Goal: Transaction & Acquisition: Purchase product/service

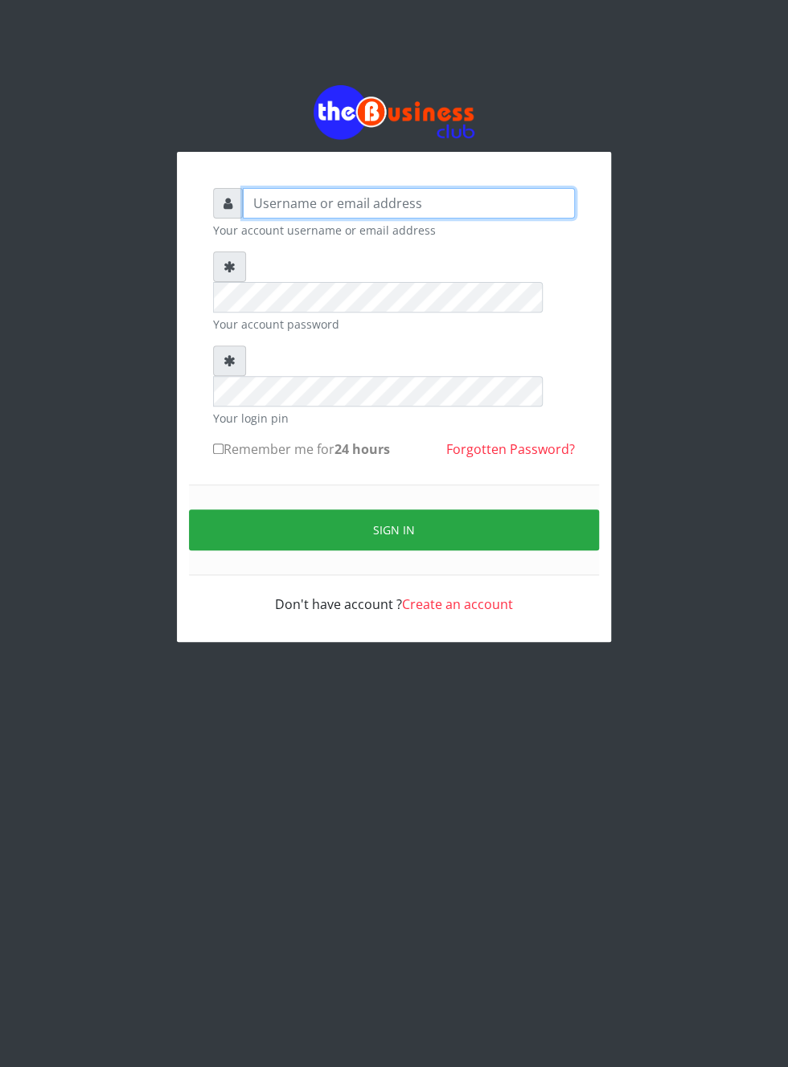
click at [326, 209] on input "text" at bounding box center [409, 203] width 332 height 31
type input "Musluky"
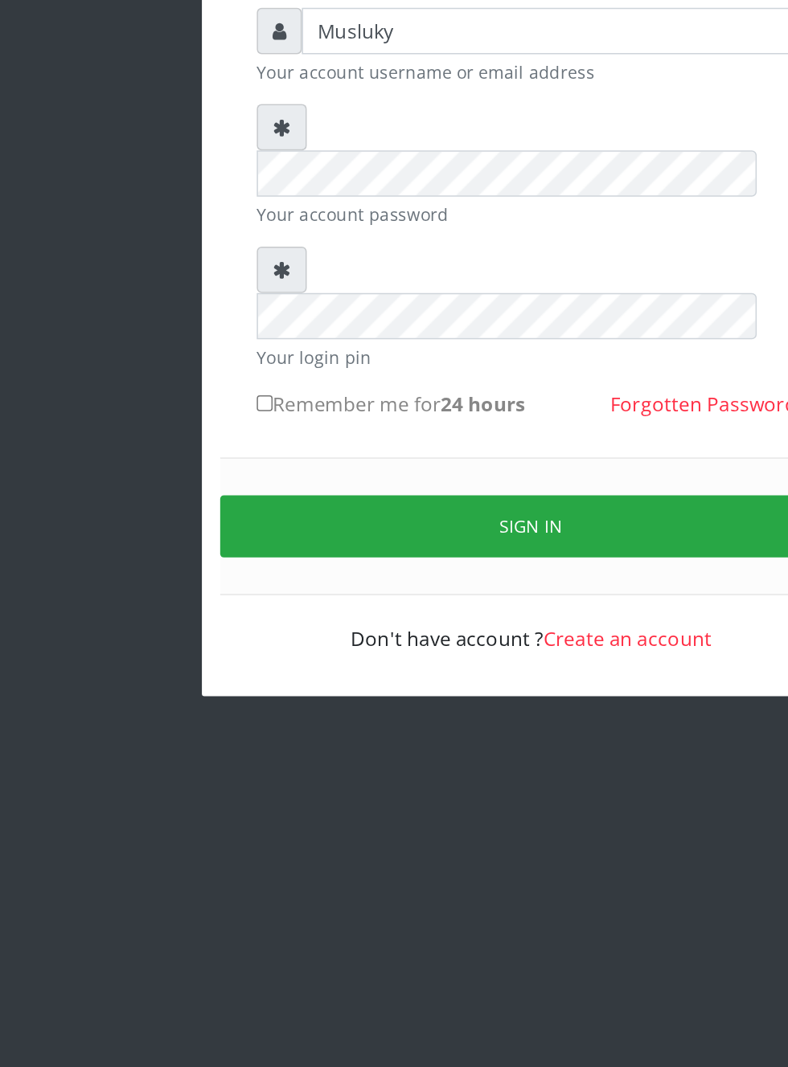
click at [357, 510] on button "Sign in" at bounding box center [394, 530] width 410 height 41
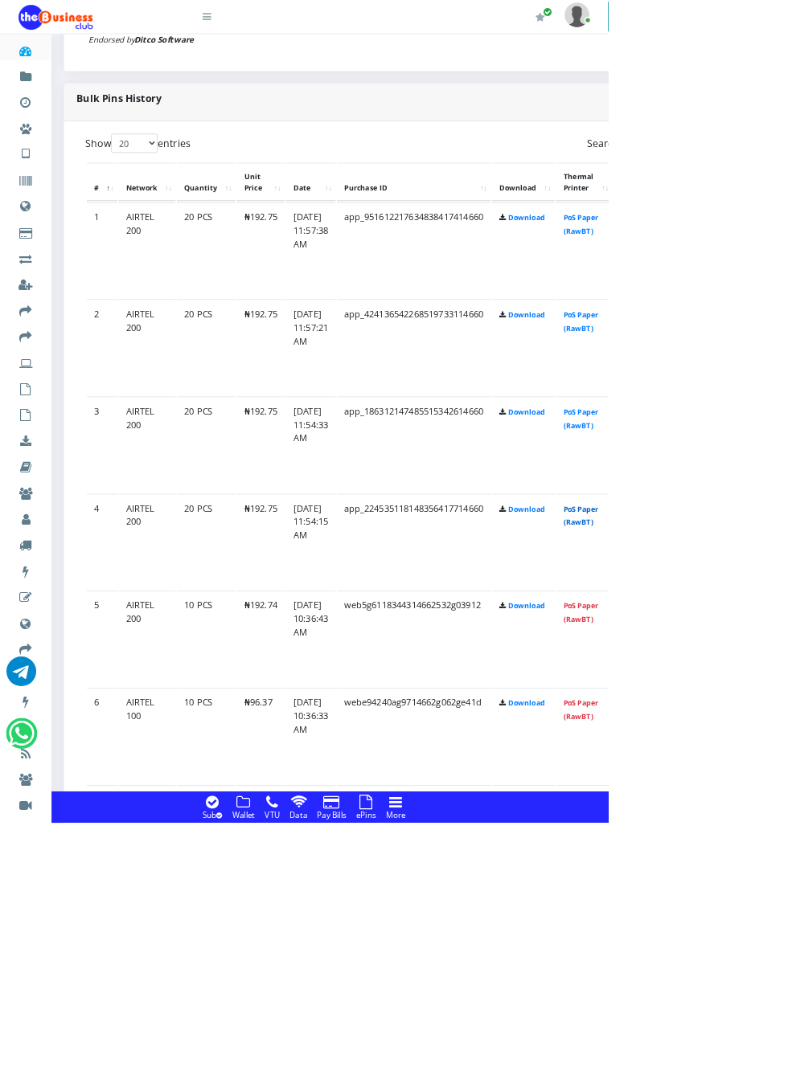
click at [775, 674] on link "PoS Paper (RawBT)" at bounding box center [752, 668] width 45 height 30
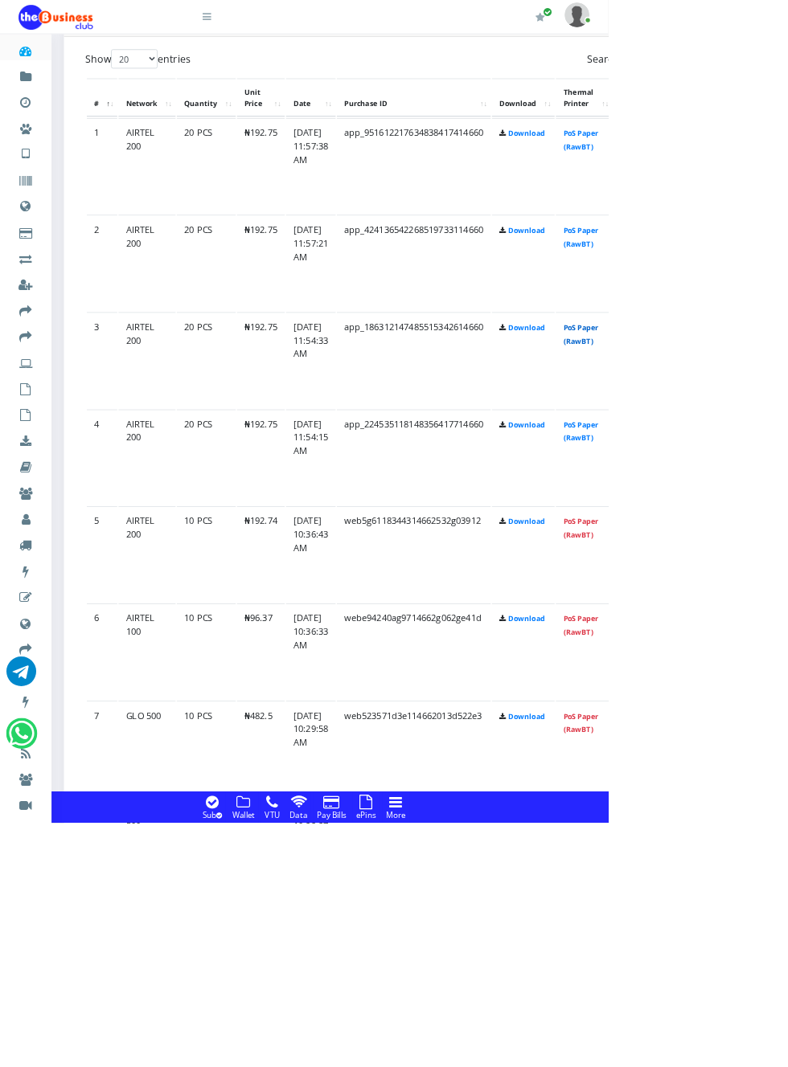
click at [775, 438] on link "PoS Paper (RawBT)" at bounding box center [752, 434] width 45 height 30
click at [775, 316] on link "PoS Paper (RawBT)" at bounding box center [752, 308] width 45 height 30
click at [770, 194] on link "PoS Paper (RawBT)" at bounding box center [752, 182] width 45 height 30
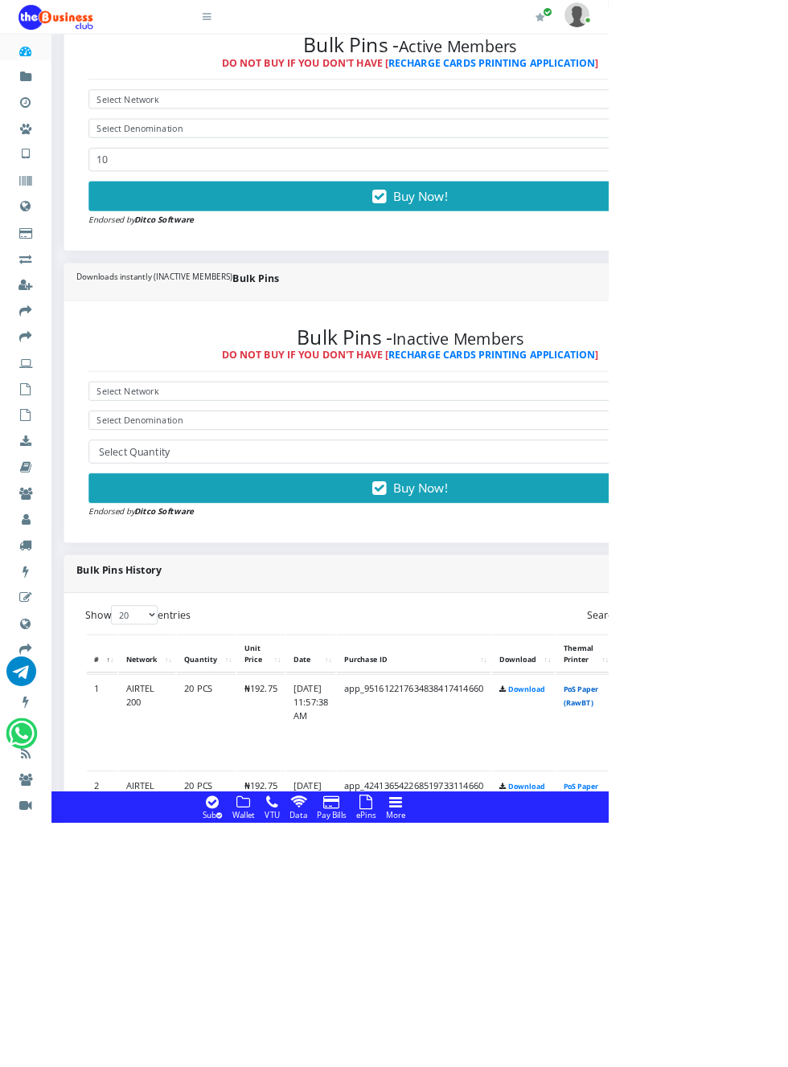
scroll to position [0, 0]
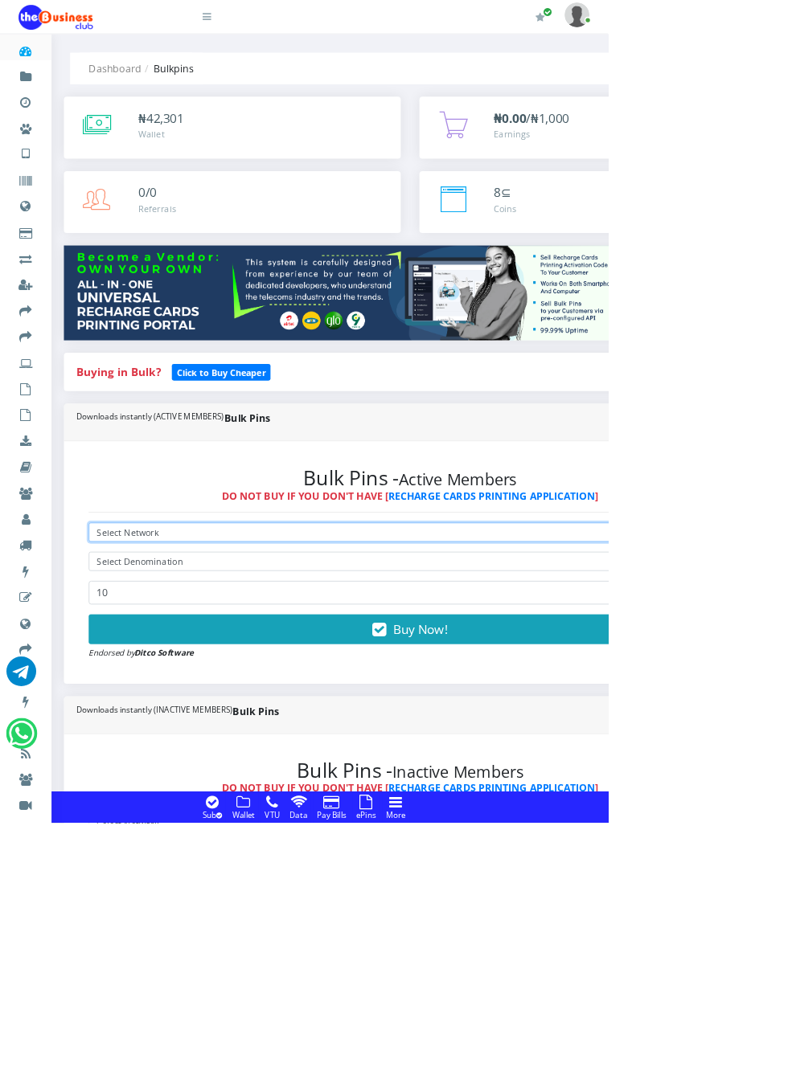
click at [233, 688] on select "Select Network MTN Globacom 9Mobile Airtel" at bounding box center [531, 690] width 833 height 25
select select "Airtel"
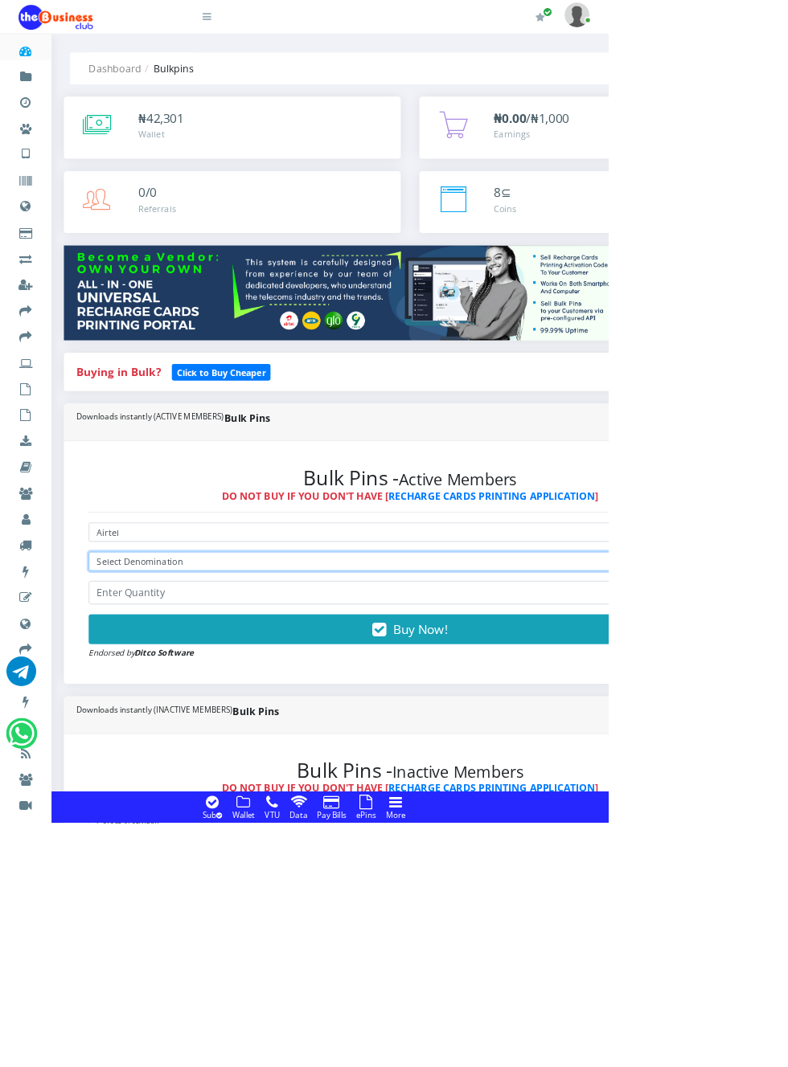
click at [299, 727] on select "Select Denomination Airtel NGN100 - ₦96.37 Airtel NGN200 - ₦192.74 Airtel NGN50…" at bounding box center [531, 727] width 833 height 25
select select "96.37-100"
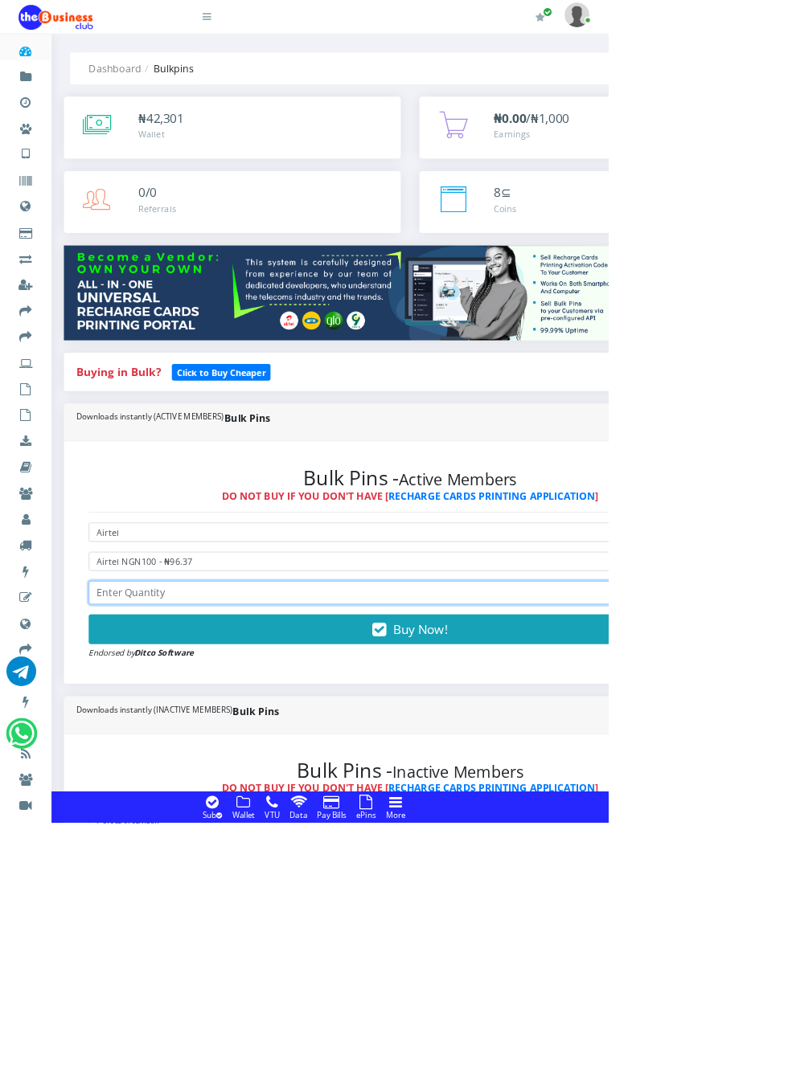
click at [273, 775] on input "number" at bounding box center [531, 768] width 833 height 31
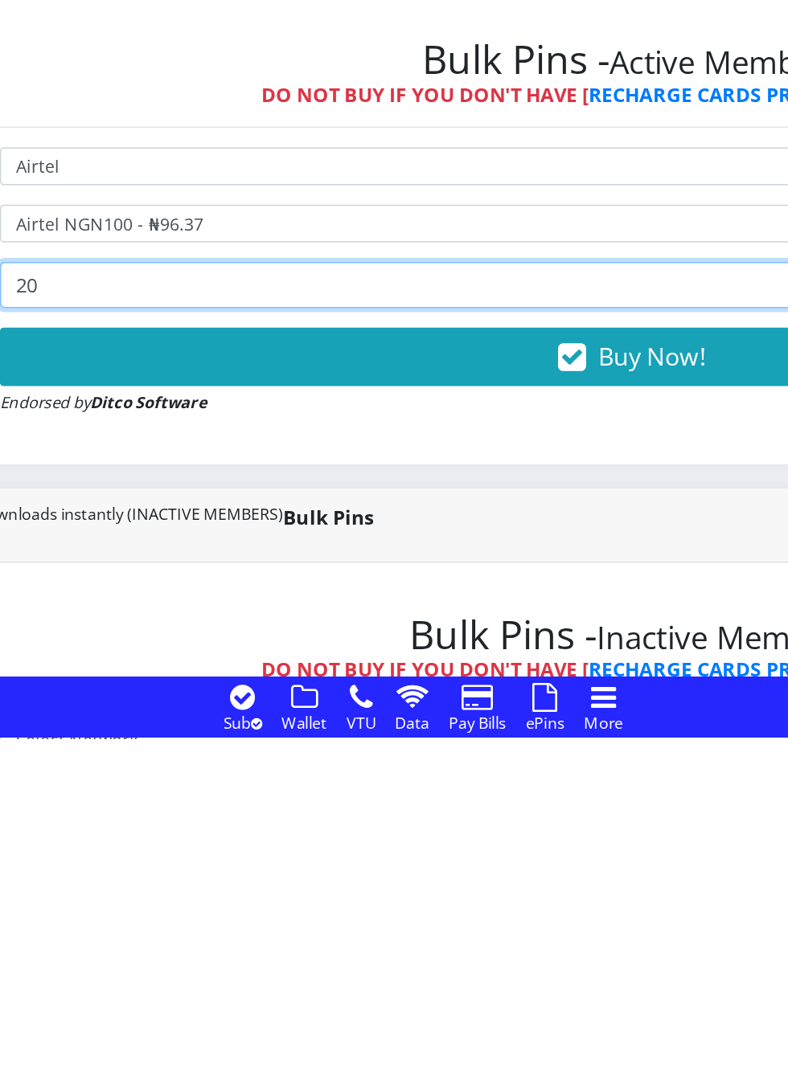
type input "20"
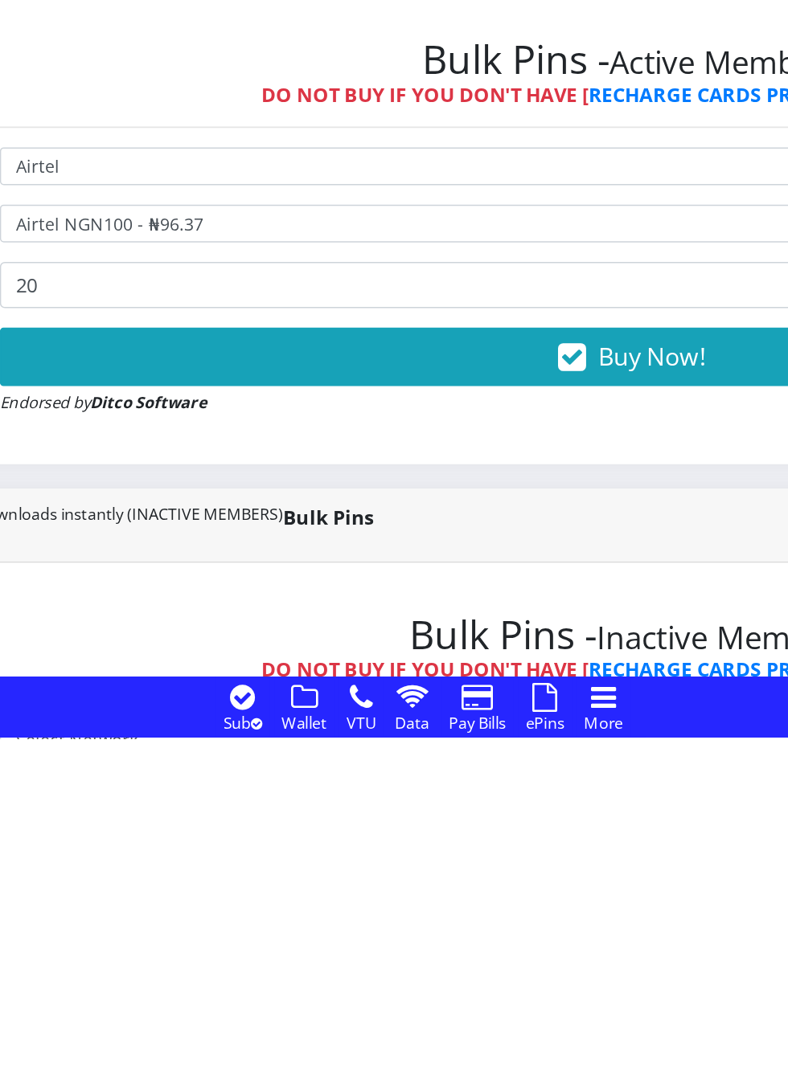
click at [502, 825] on icon "button" at bounding box center [492, 817] width 18 height 16
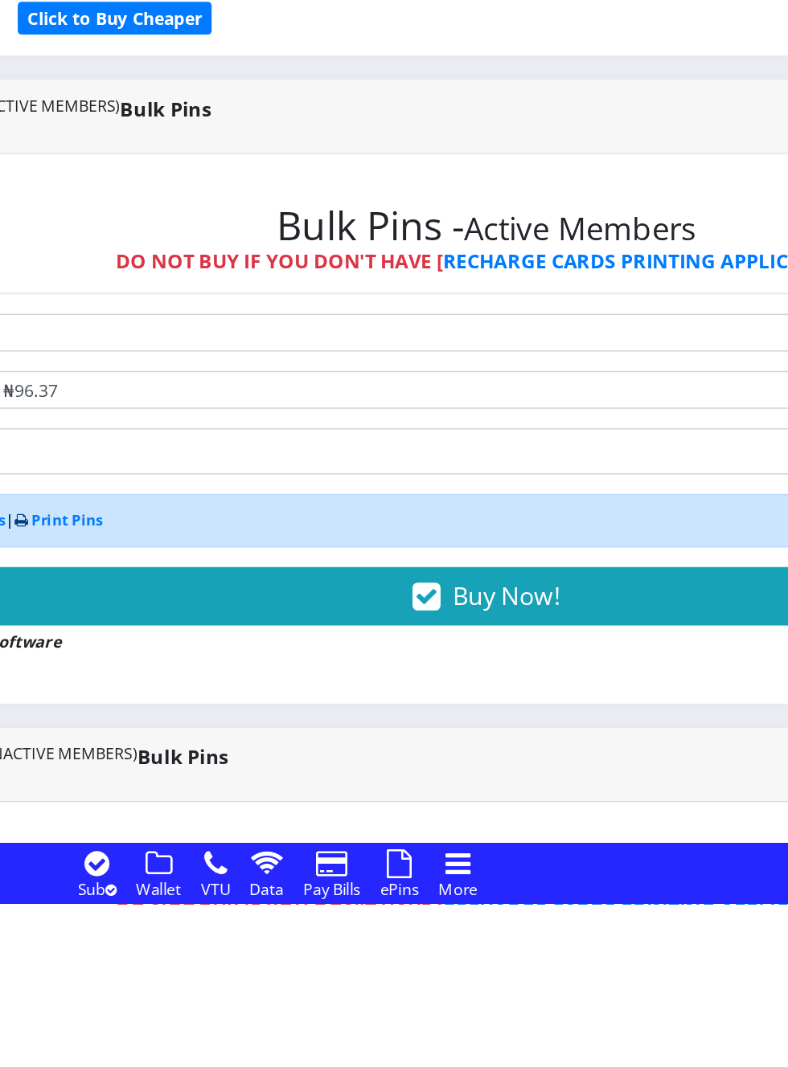
click at [502, 860] on icon "button" at bounding box center [492, 865] width 18 height 16
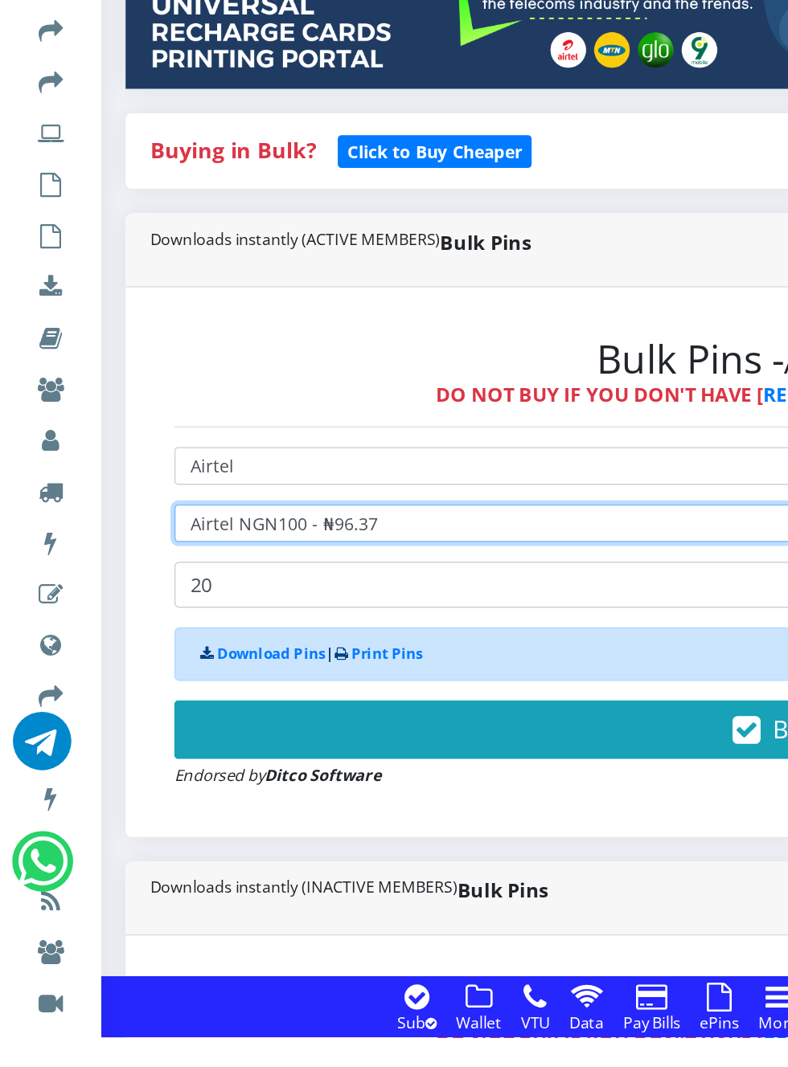
click at [234, 726] on select "Select Denomination Airtel NGN100 - ₦96.37 Airtel NGN200 - ₦192.74 Airtel NGN50…" at bounding box center [531, 727] width 833 height 25
select select "481.85-500"
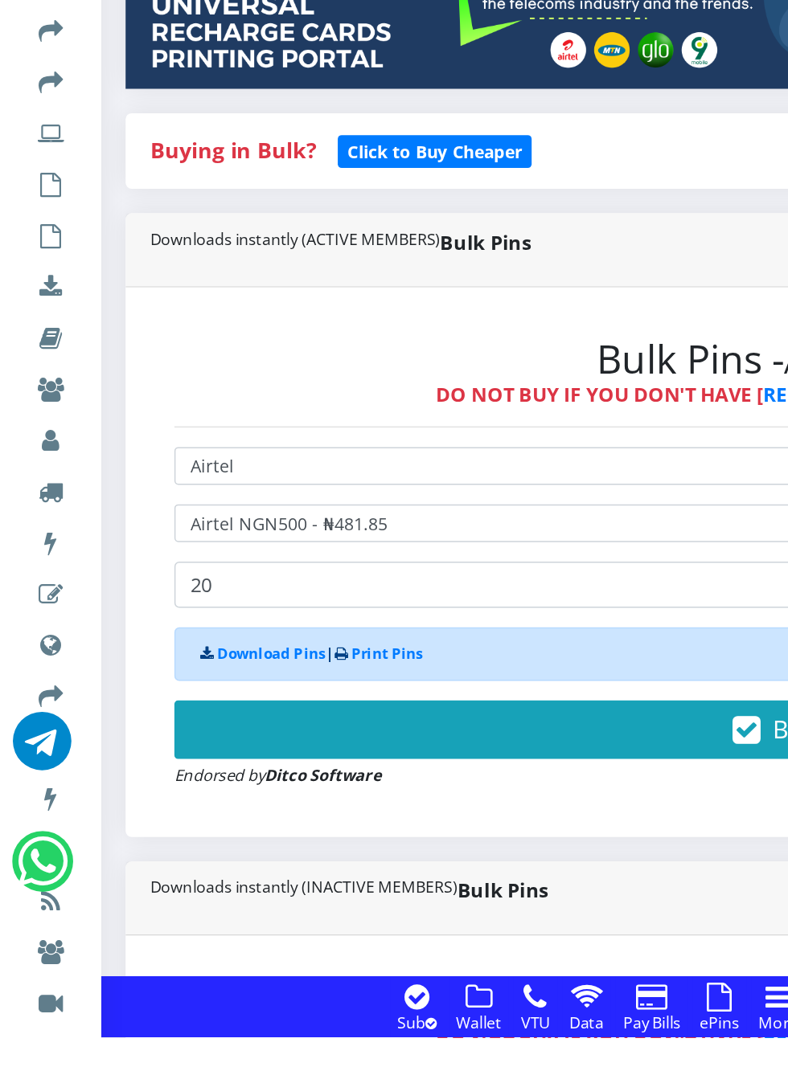
click at [410, 864] on button "Buy Now!" at bounding box center [531, 864] width 833 height 39
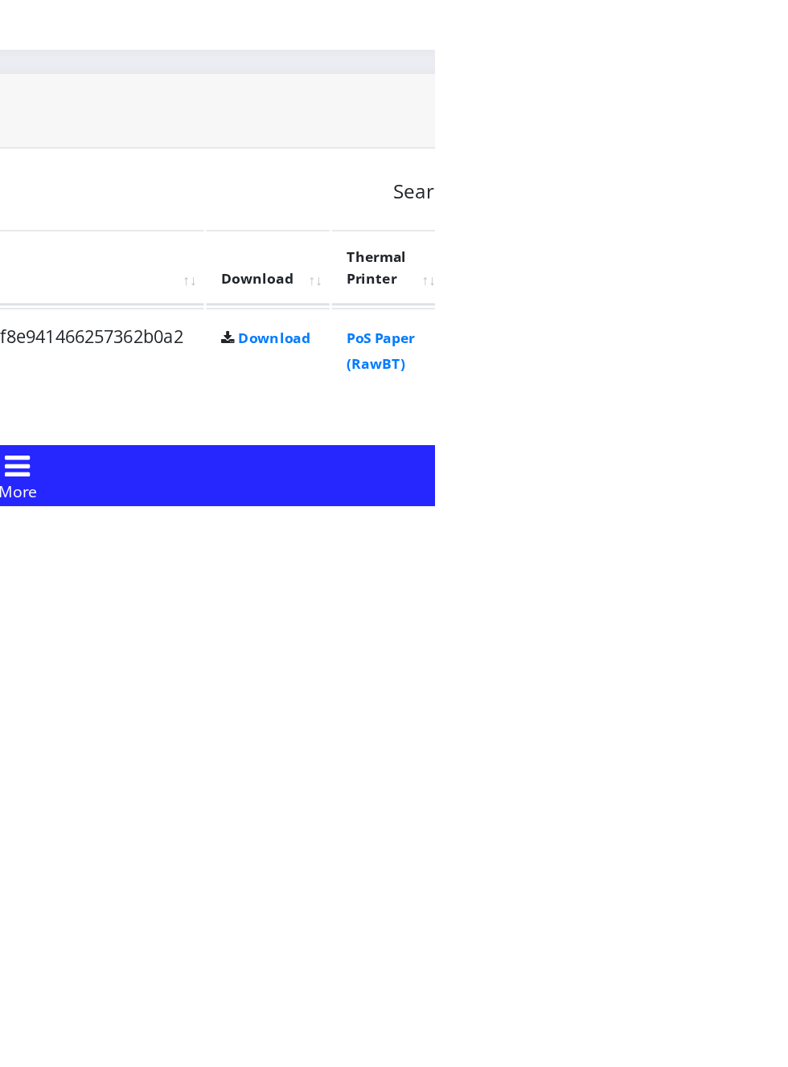
scroll to position [501, 0]
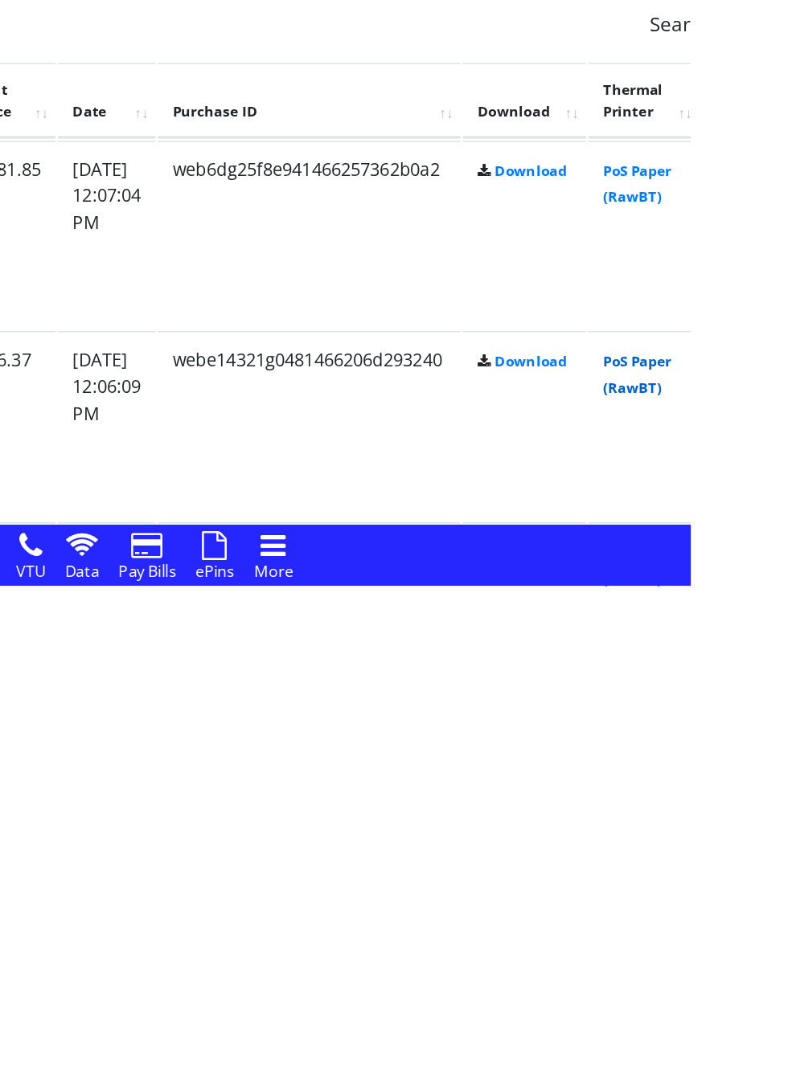
click at [775, 931] on link "PoS Paper (RawBT)" at bounding box center [752, 927] width 45 height 30
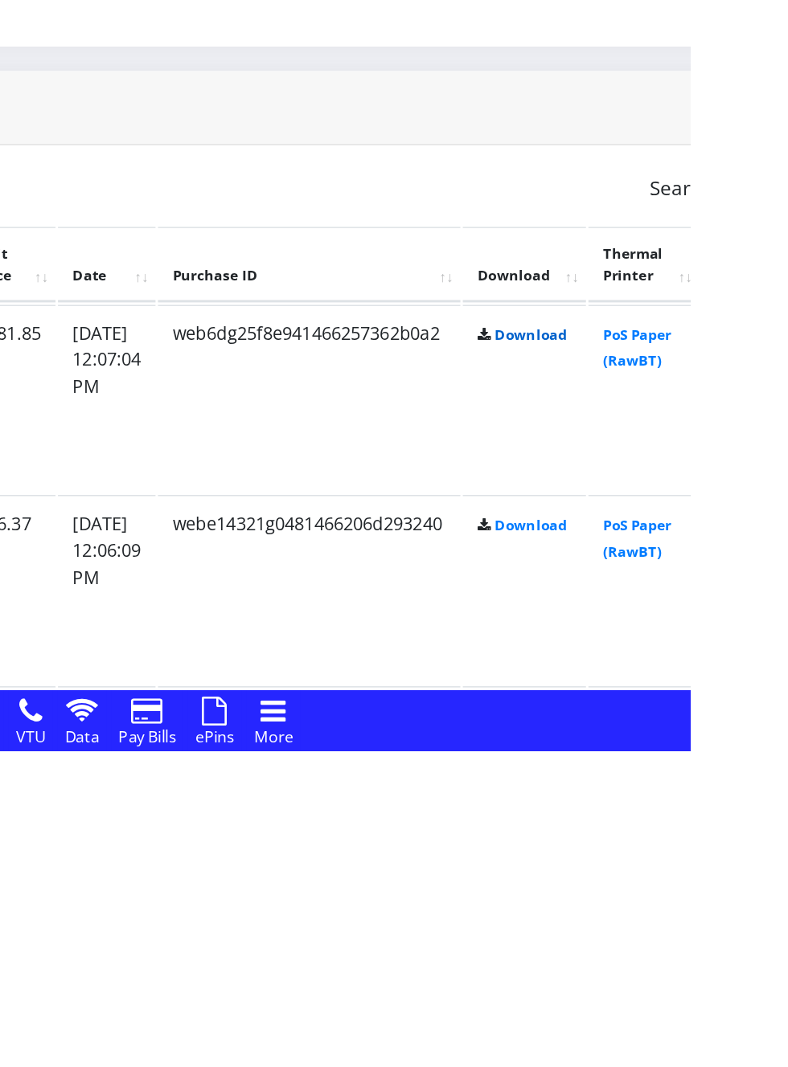
click at [706, 792] on link "Download" at bounding box center [681, 792] width 47 height 12
click at [773, 805] on link "PoS Paper (RawBT)" at bounding box center [752, 801] width 45 height 30
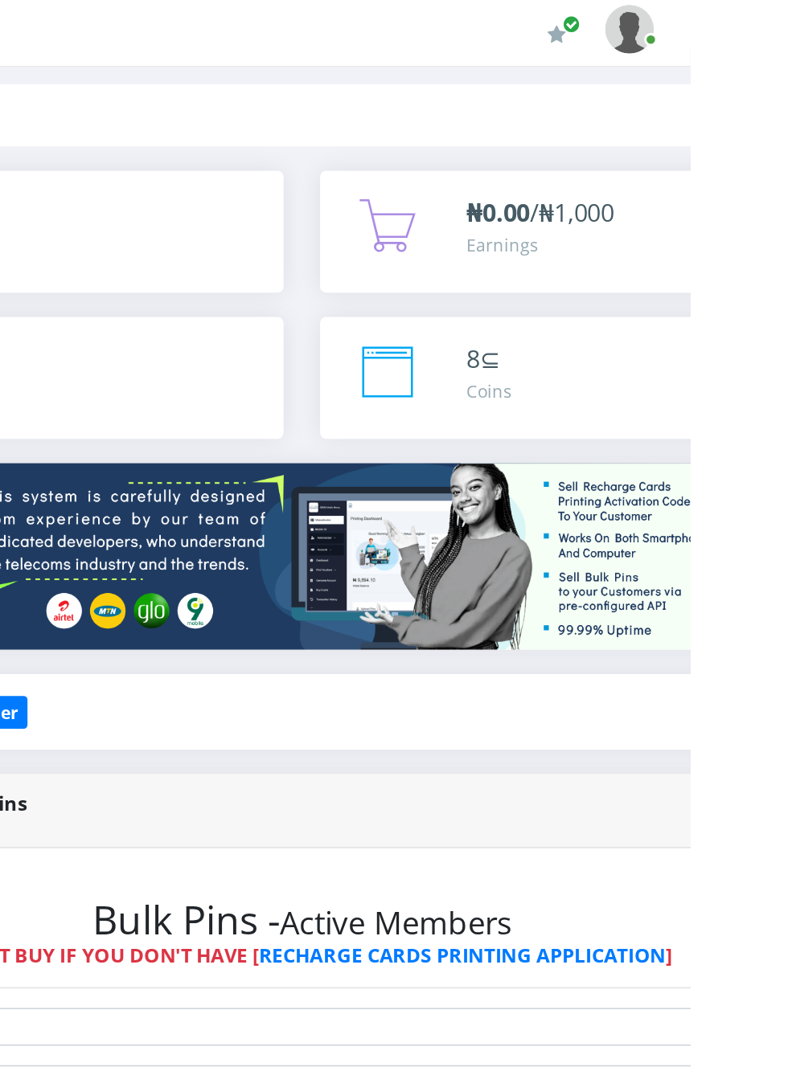
scroll to position [0, 0]
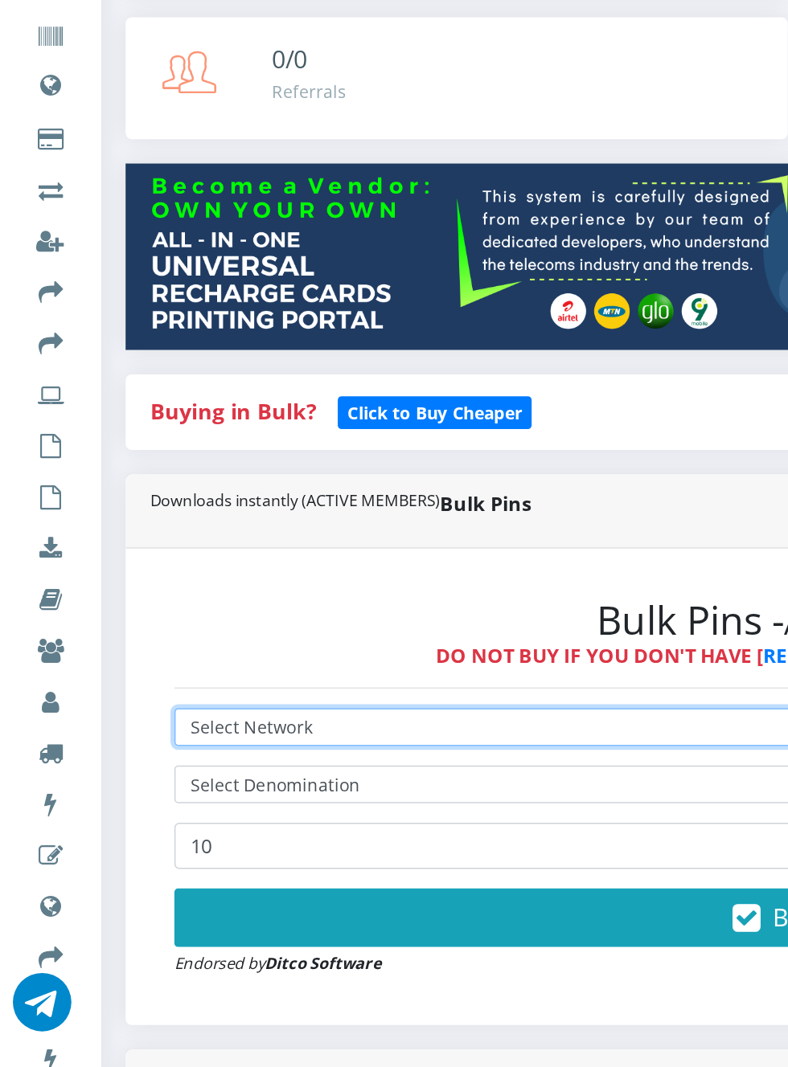
click at [194, 686] on select "Select Network MTN Globacom 9Mobile Airtel" at bounding box center [531, 690] width 833 height 25
select select "MTN"
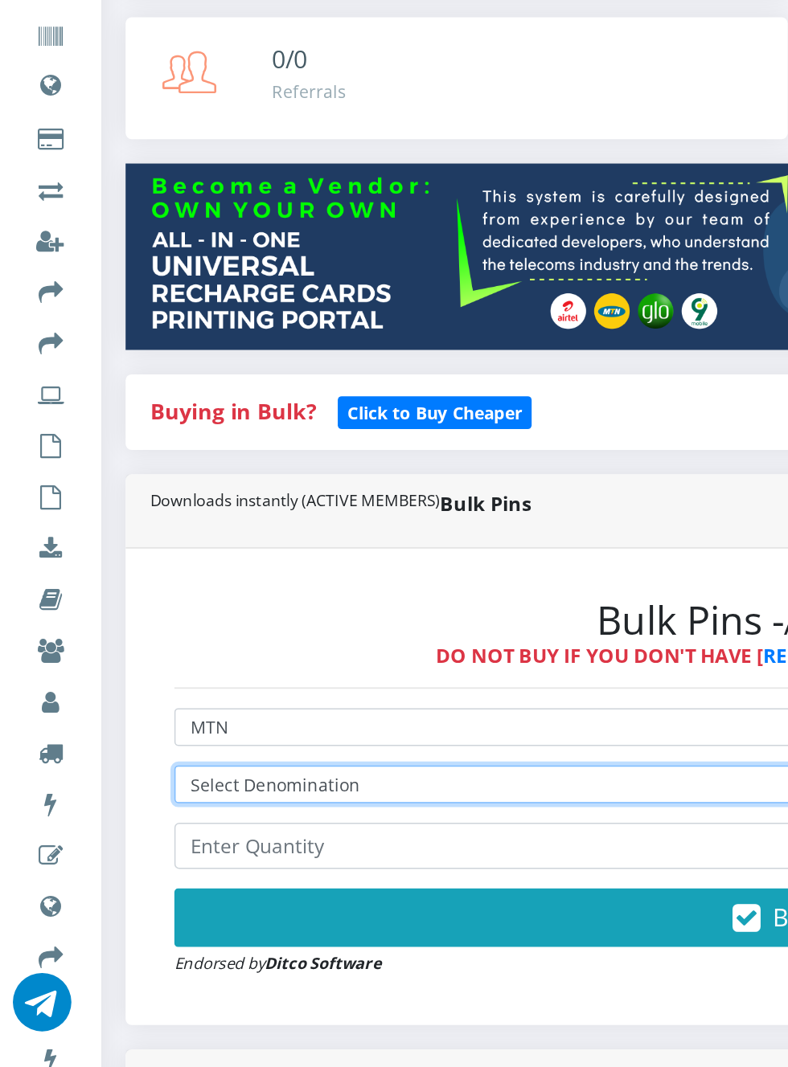
click at [215, 724] on select "Select Denomination MTN NGN100 - ₦96.98 MTN NGN200 - ₦193.96 MTN NGN400 - ₦387.…" at bounding box center [531, 727] width 833 height 25
select select "96.98-100"
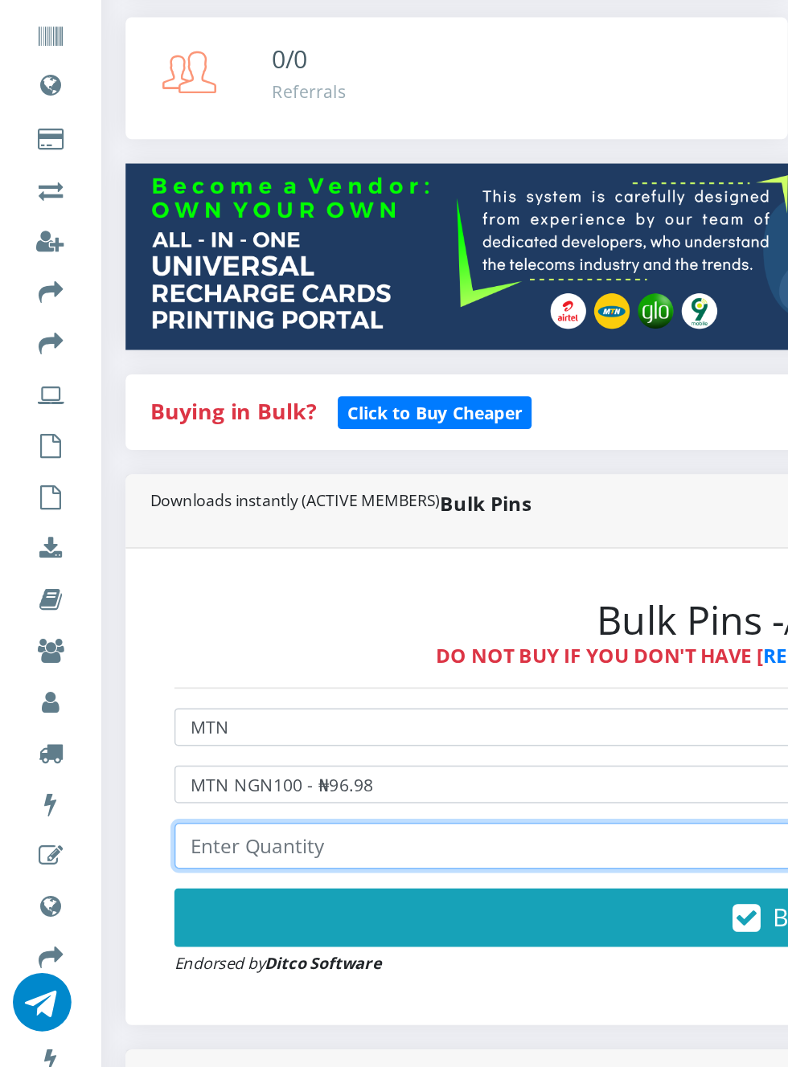
click at [192, 765] on input "number" at bounding box center [531, 768] width 833 height 31
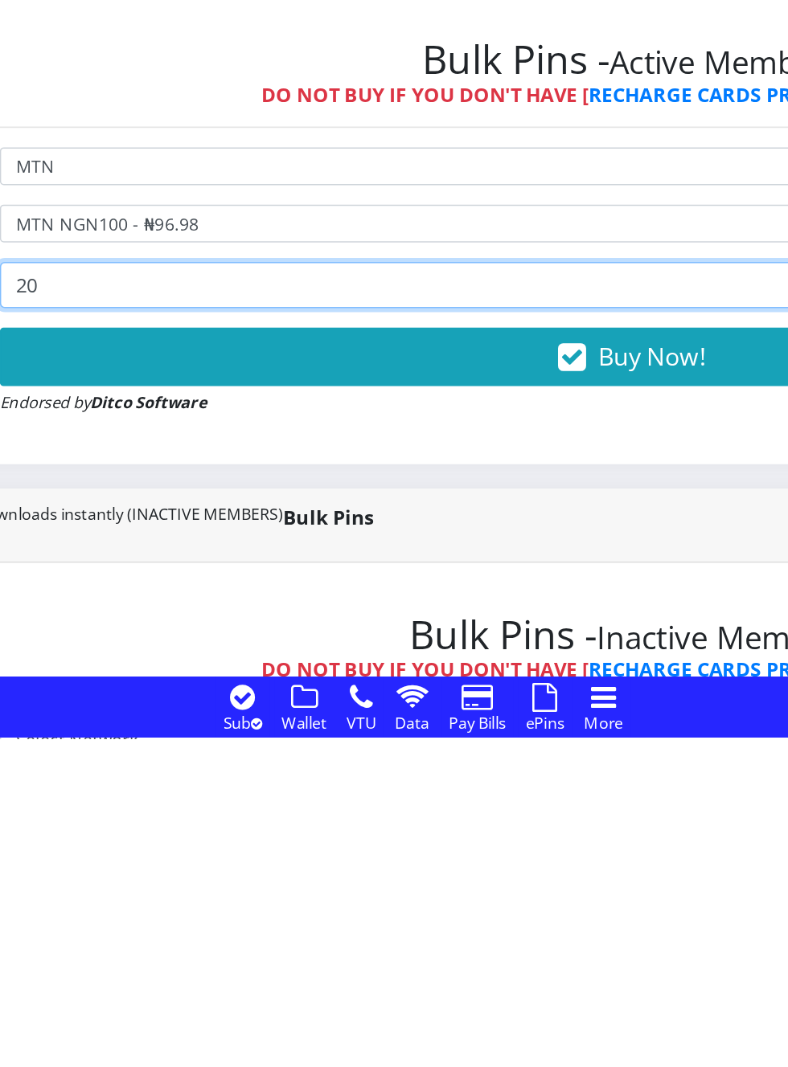
type input "20"
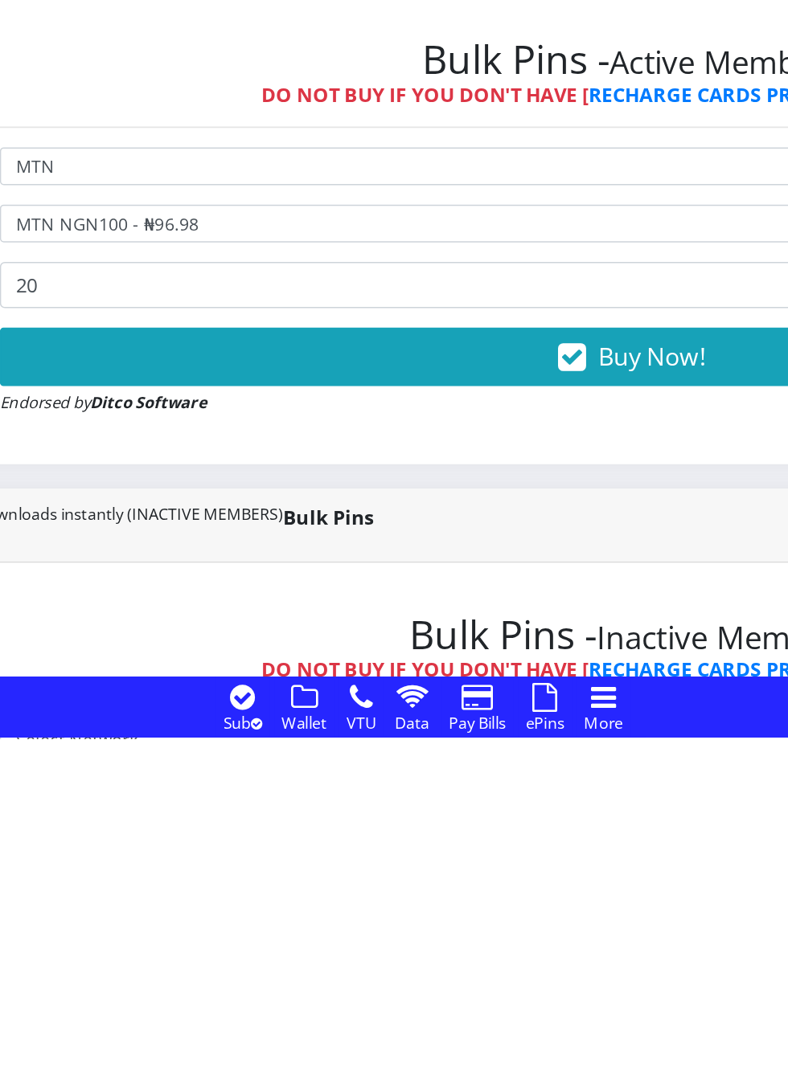
click at [520, 830] on button "Buy Now!" at bounding box center [531, 815] width 833 height 39
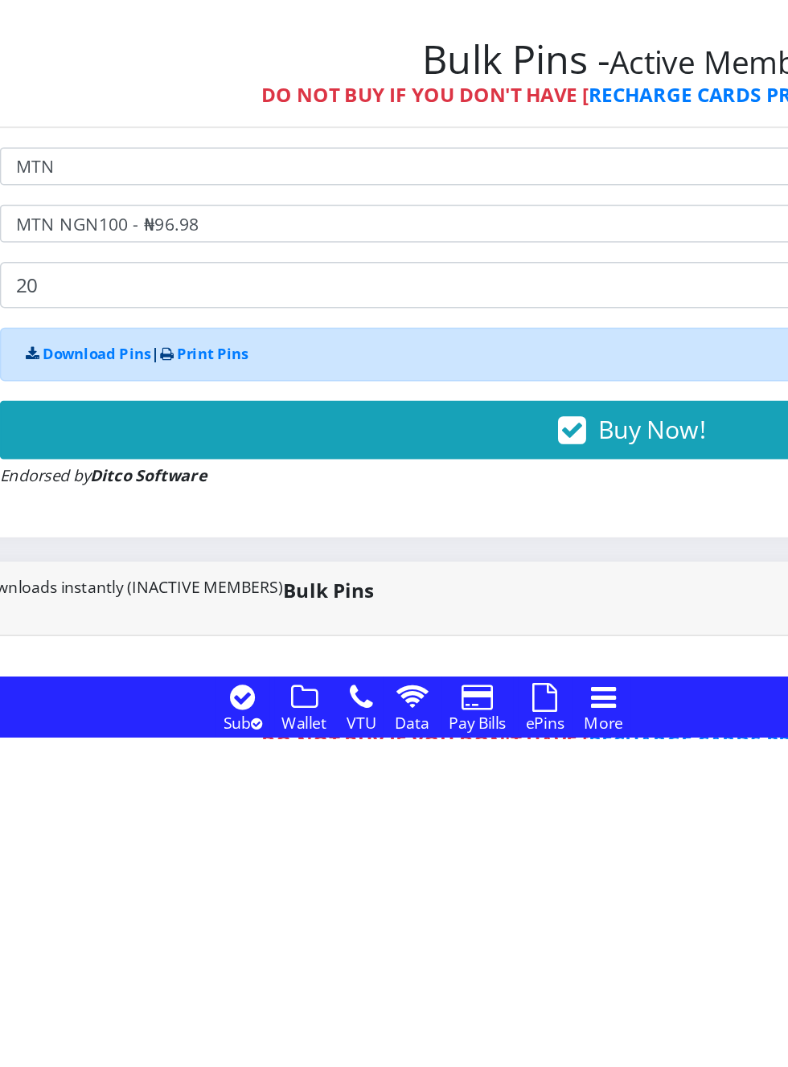
click at [522, 865] on span "Buy Now!" at bounding box center [545, 864] width 71 height 22
click at [523, 869] on span "Buy Now!" at bounding box center [545, 864] width 71 height 22
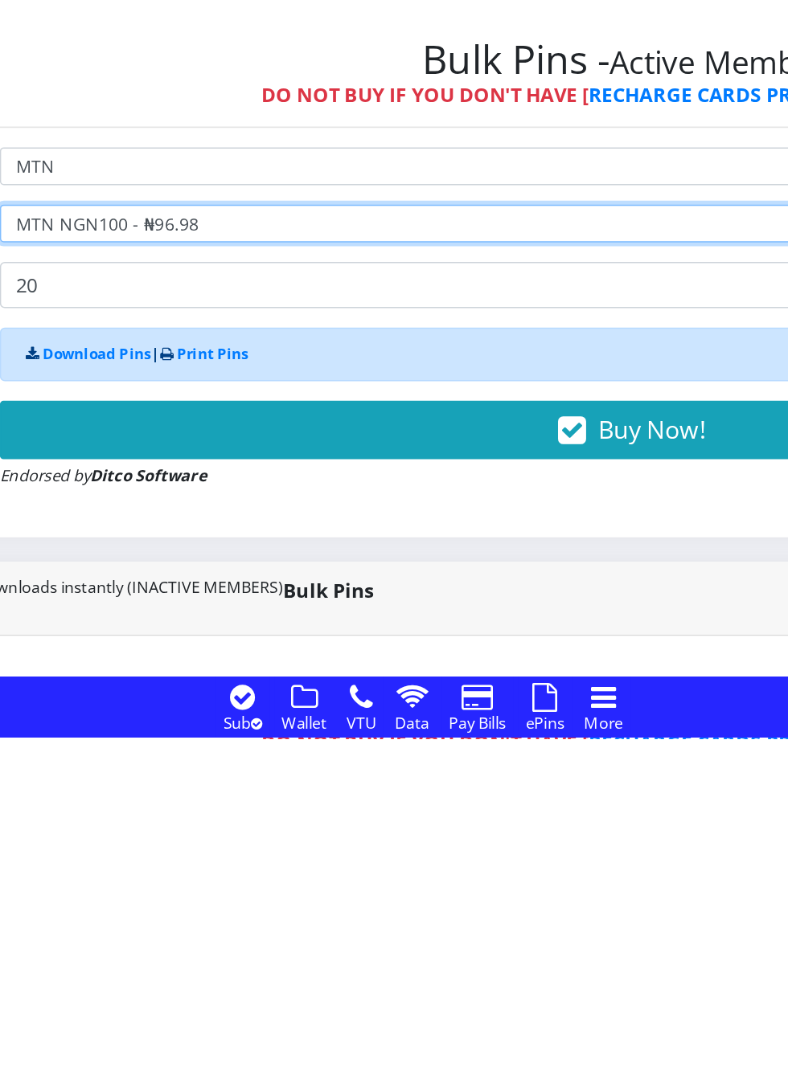
click at [417, 730] on select "Select Denomination MTN NGN100 - ₦96.98 MTN NGN200 - ₦193.96 MTN NGN400 - ₦387.…" at bounding box center [531, 727] width 833 height 25
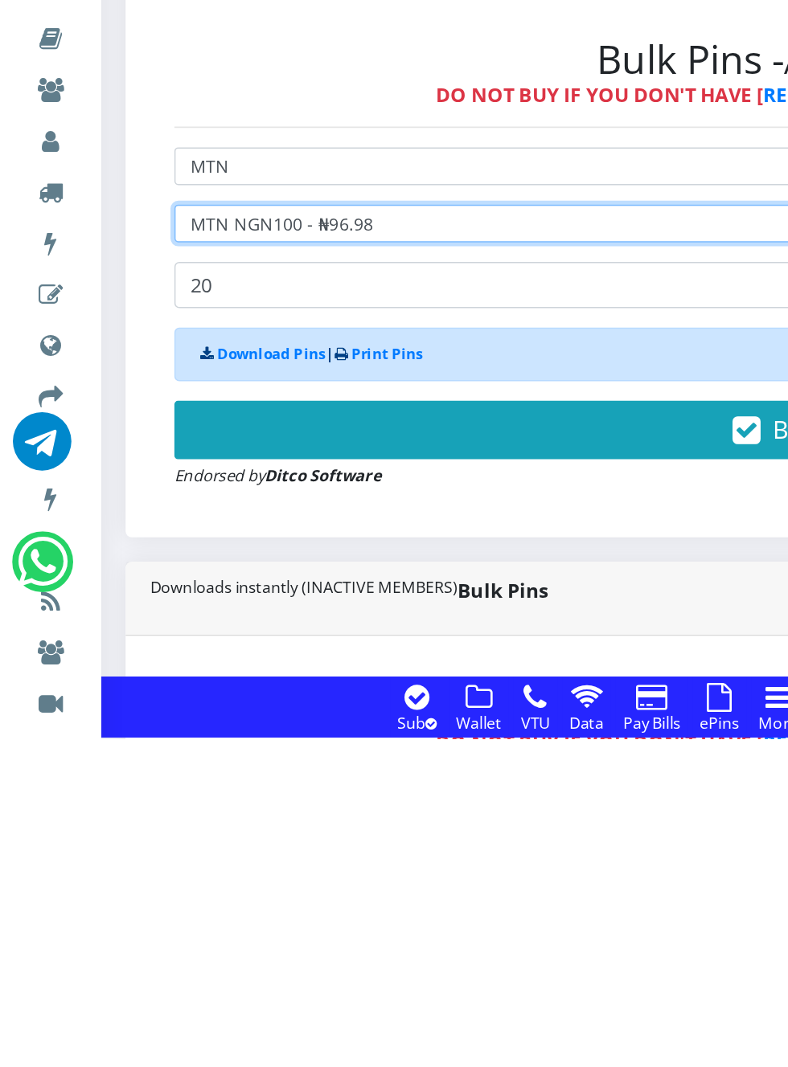
click at [316, 730] on select "Select Denomination MTN NGN100 - ₦96.98 MTN NGN200 - ₦193.96 MTN NGN400 - ₦387.…" at bounding box center [531, 727] width 833 height 25
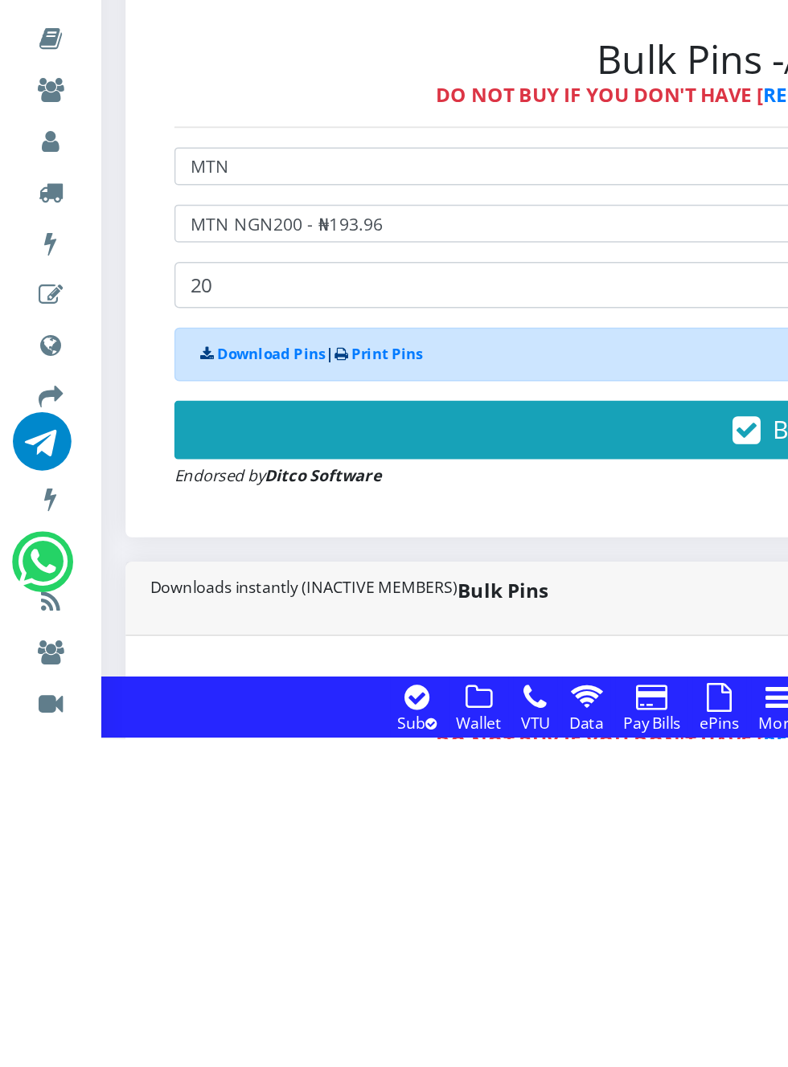
click at [410, 858] on button "Buy Now!" at bounding box center [531, 864] width 833 height 39
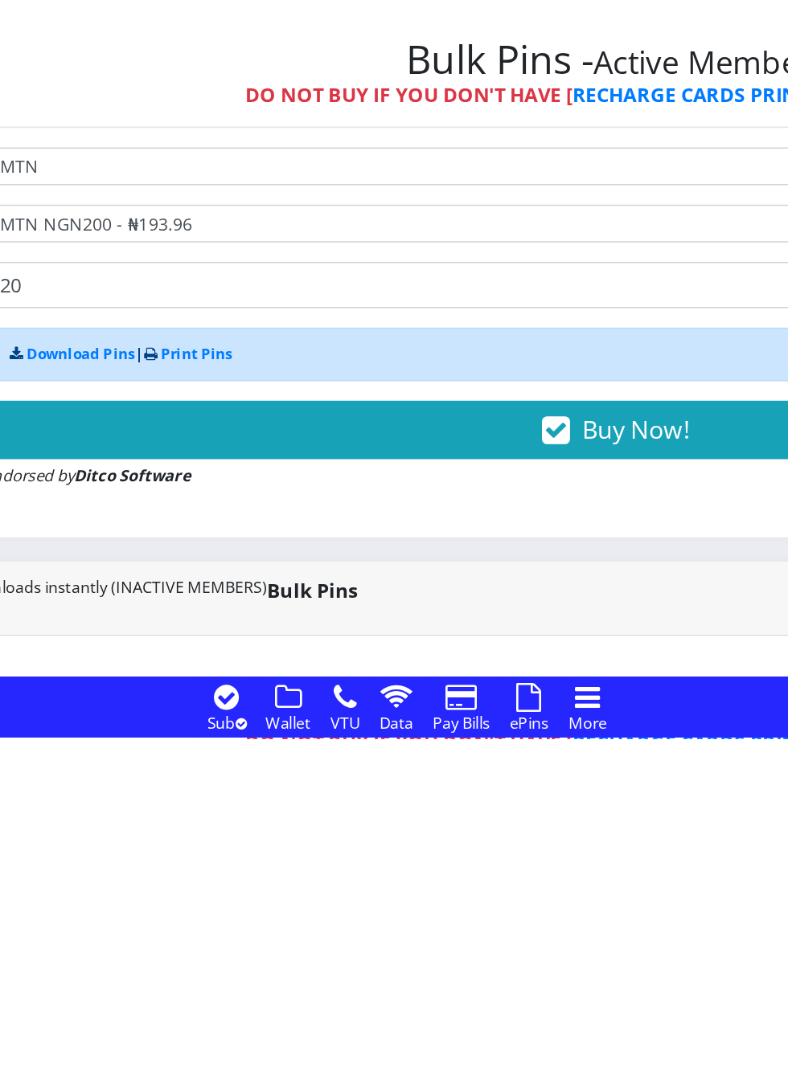
click at [540, 863] on span "Buy Now!" at bounding box center [545, 864] width 71 height 22
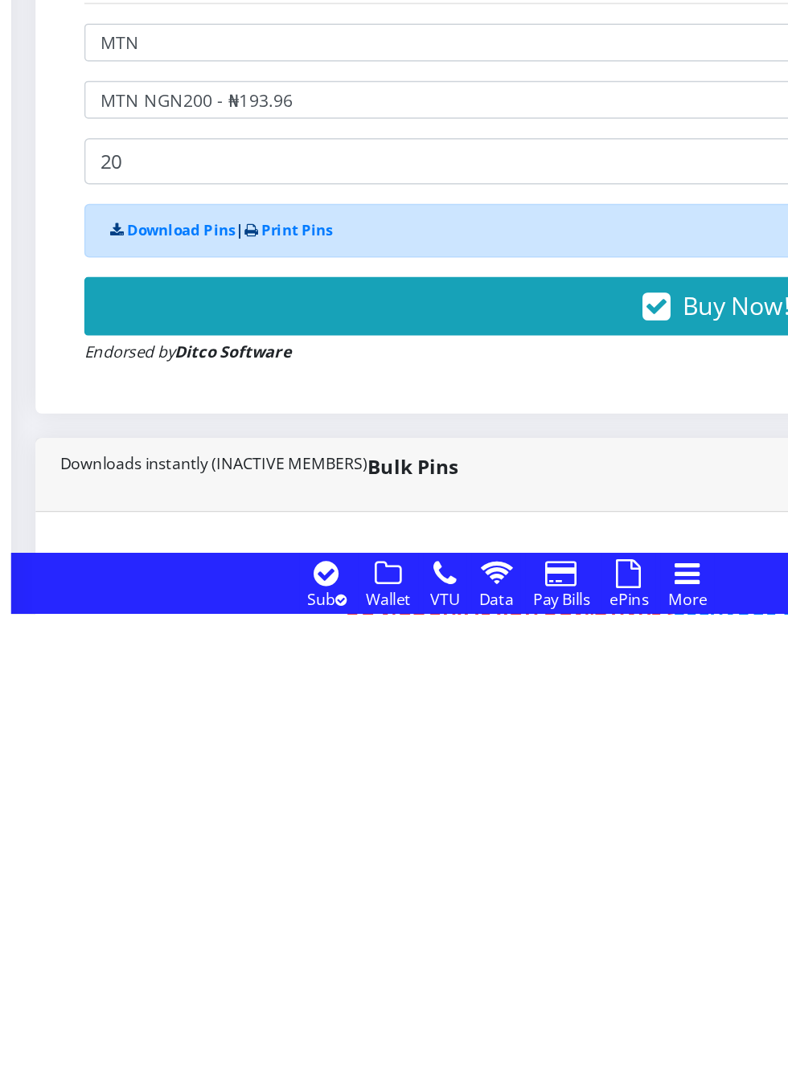
click at [489, 859] on button "Buy Now!" at bounding box center [531, 864] width 833 height 39
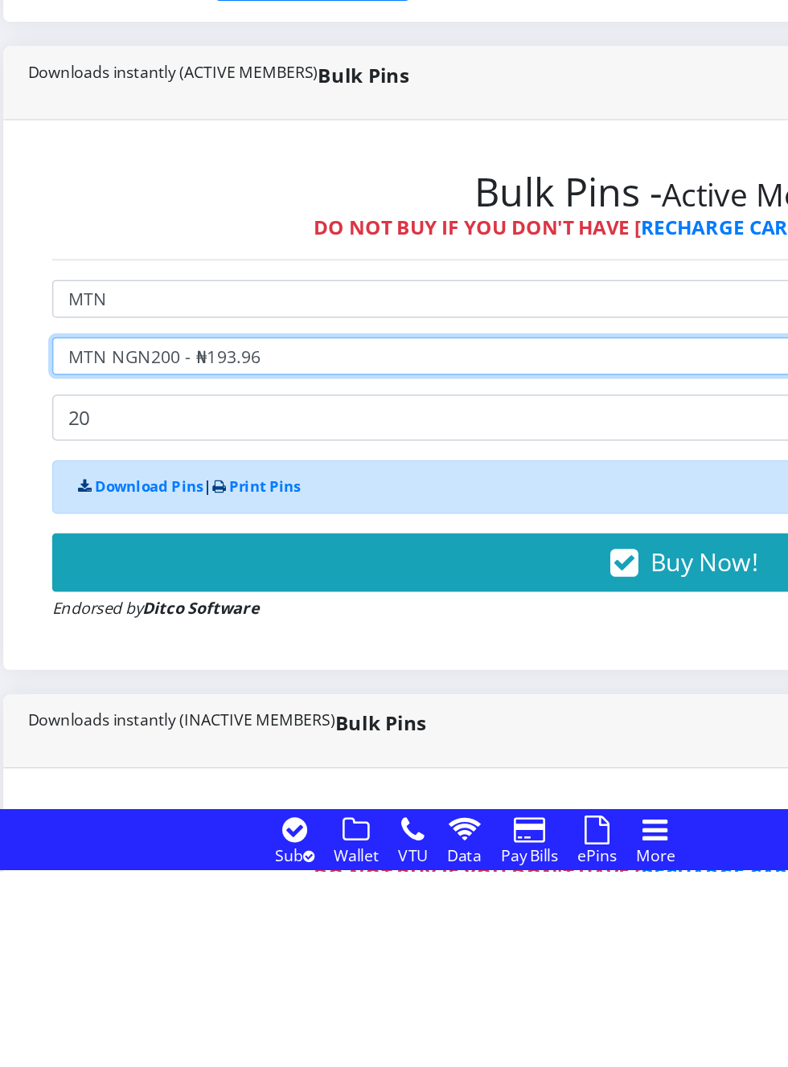
click at [257, 725] on select "Select Denomination MTN NGN100 - ₦96.98 MTN NGN200 - ₦193.96 MTN NGN400 - ₦387.…" at bounding box center [531, 727] width 833 height 25
select select "484.9-500"
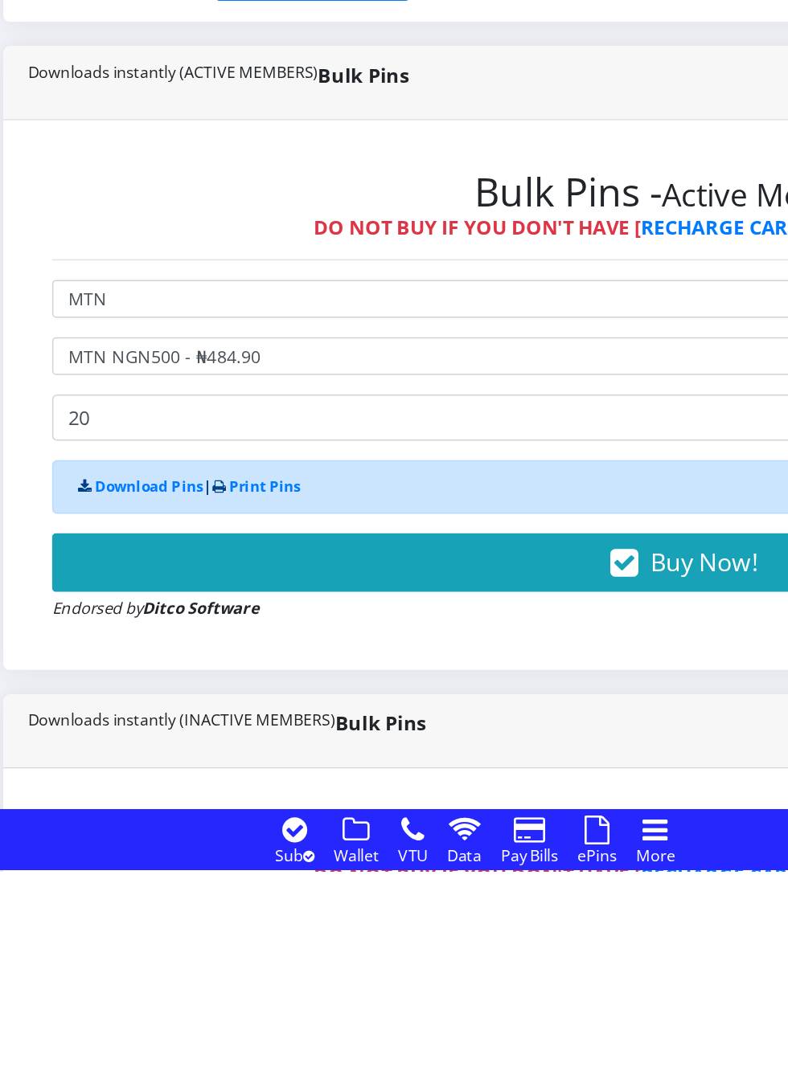
click at [490, 866] on button "Buy Now!" at bounding box center [531, 864] width 833 height 39
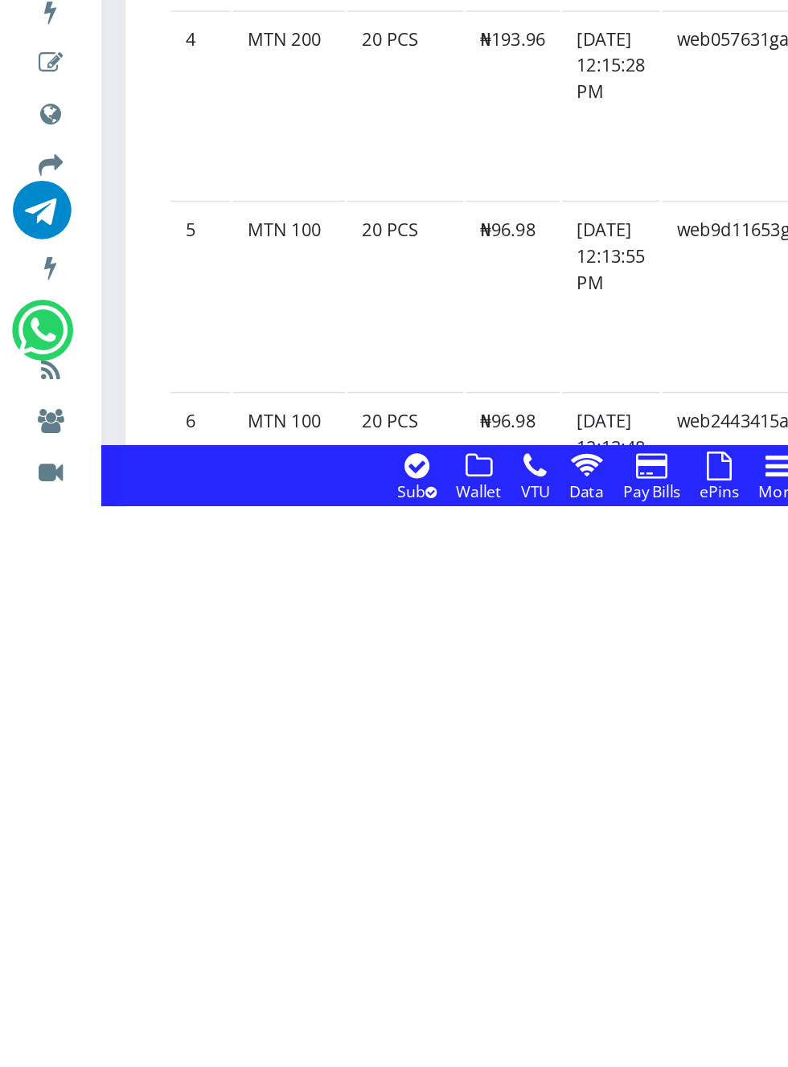
scroll to position [1071, 0]
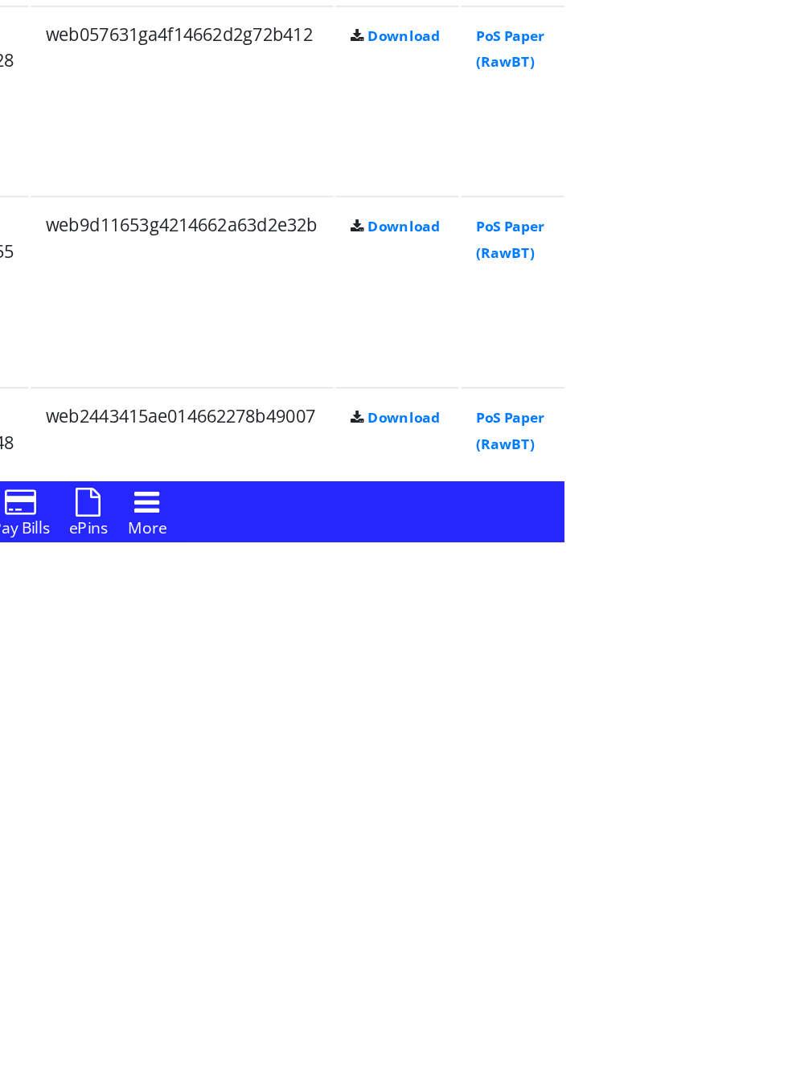
scroll to position [1161, 0]
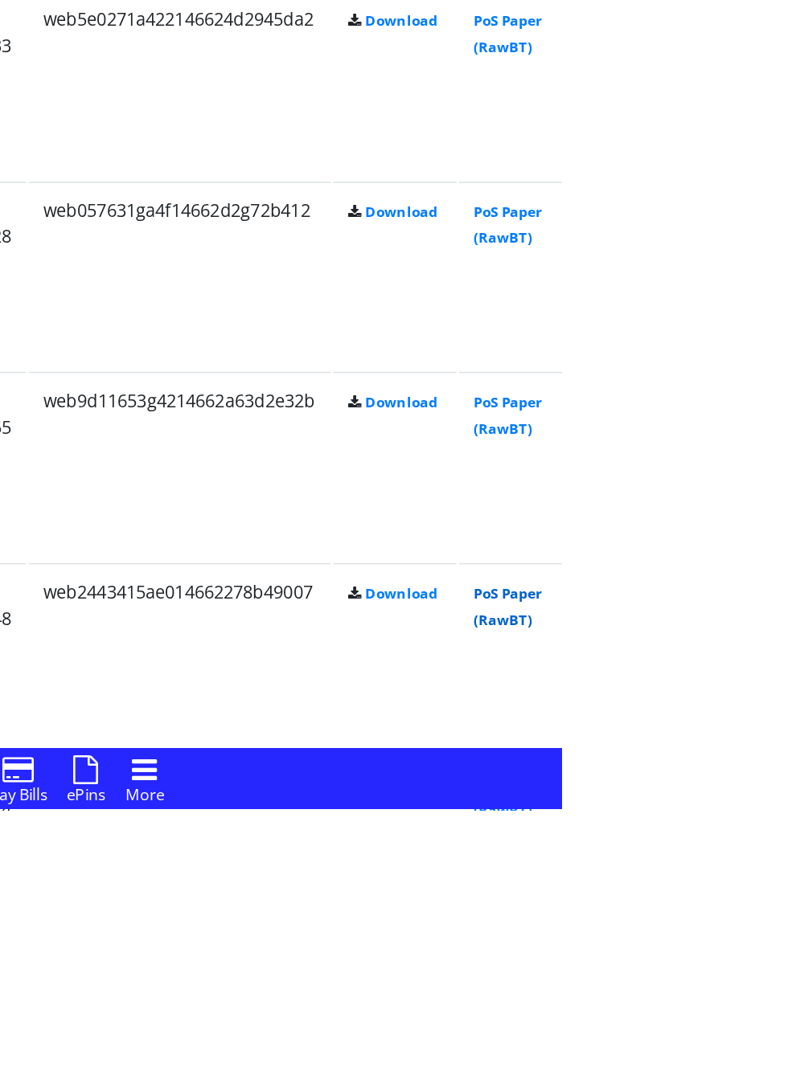
click at [775, 921] on link "PoS Paper (RawBT)" at bounding box center [752, 933] width 45 height 30
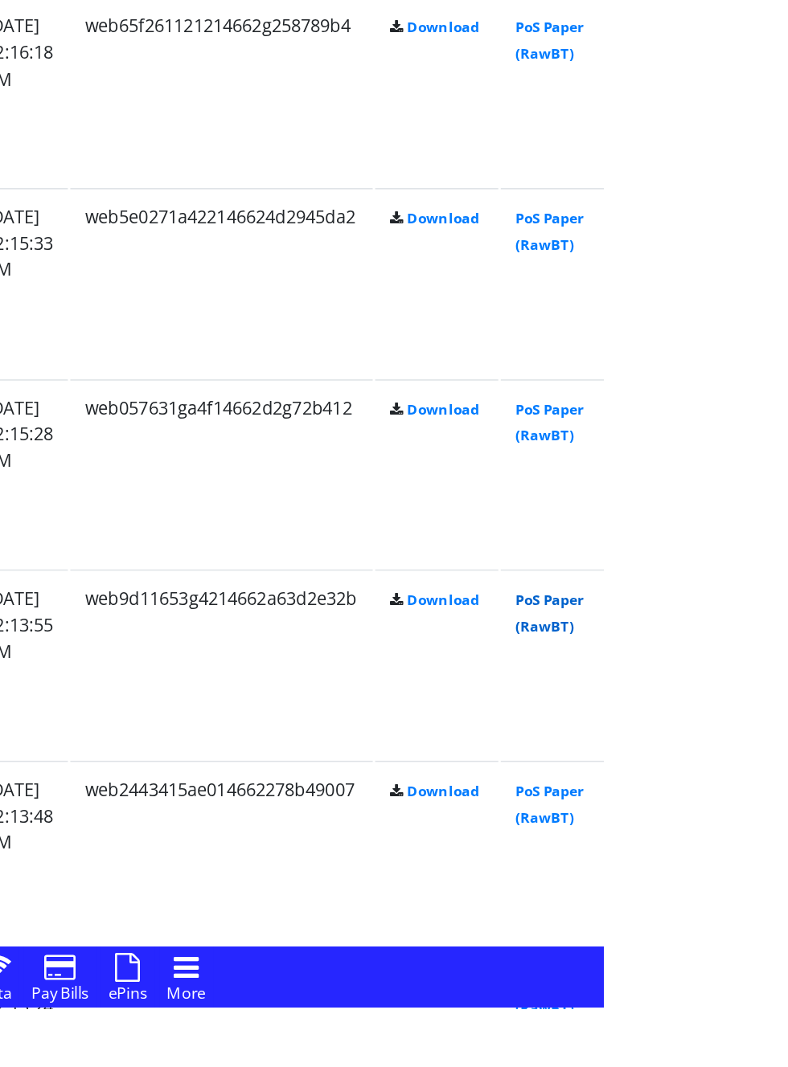
click at [775, 802] on link "PoS Paper (RawBT)" at bounding box center [752, 807] width 45 height 30
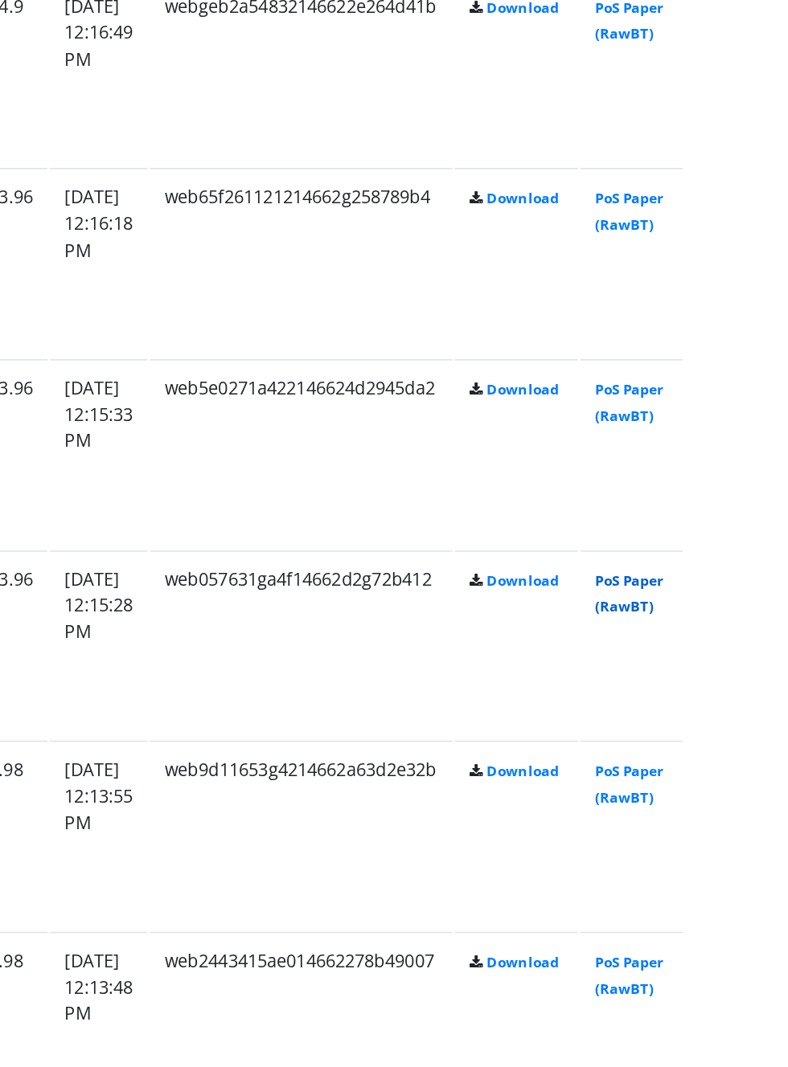
click at [775, 670] on link "PoS Paper (RawBT)" at bounding box center [752, 681] width 45 height 30
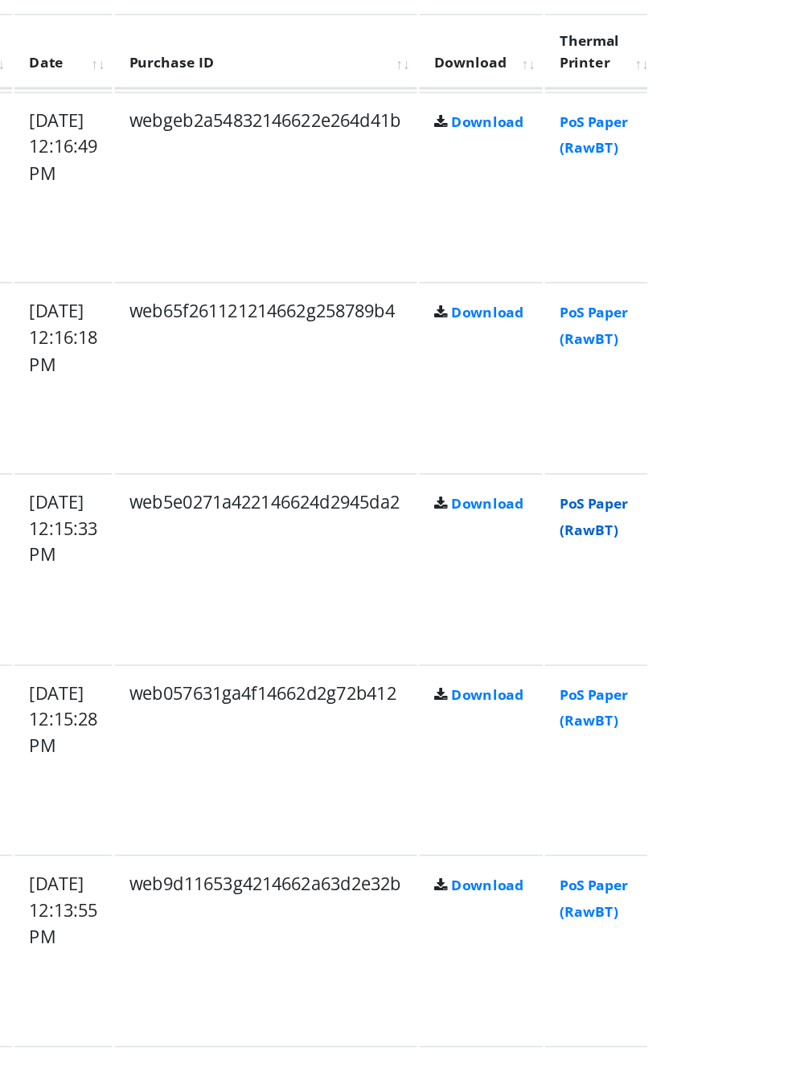
click at [775, 545] on link "PoS Paper (RawBT)" at bounding box center [752, 555] width 45 height 30
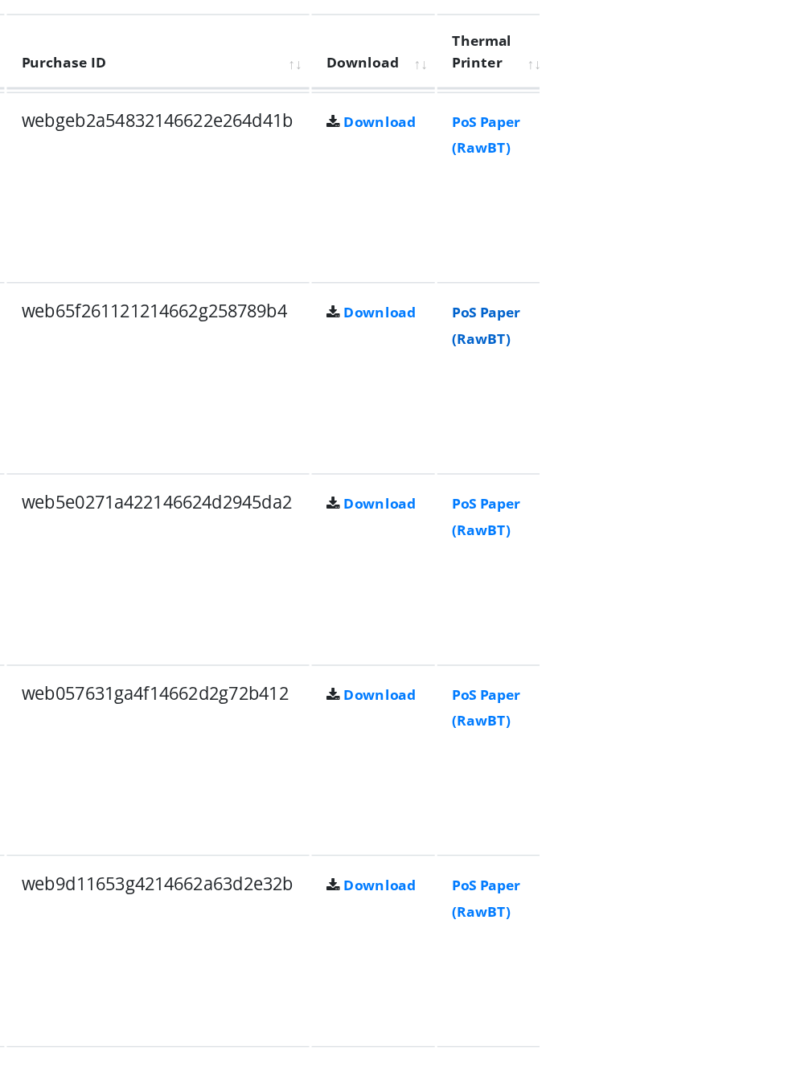
click at [775, 424] on link "PoS Paper (RawBT)" at bounding box center [752, 429] width 45 height 30
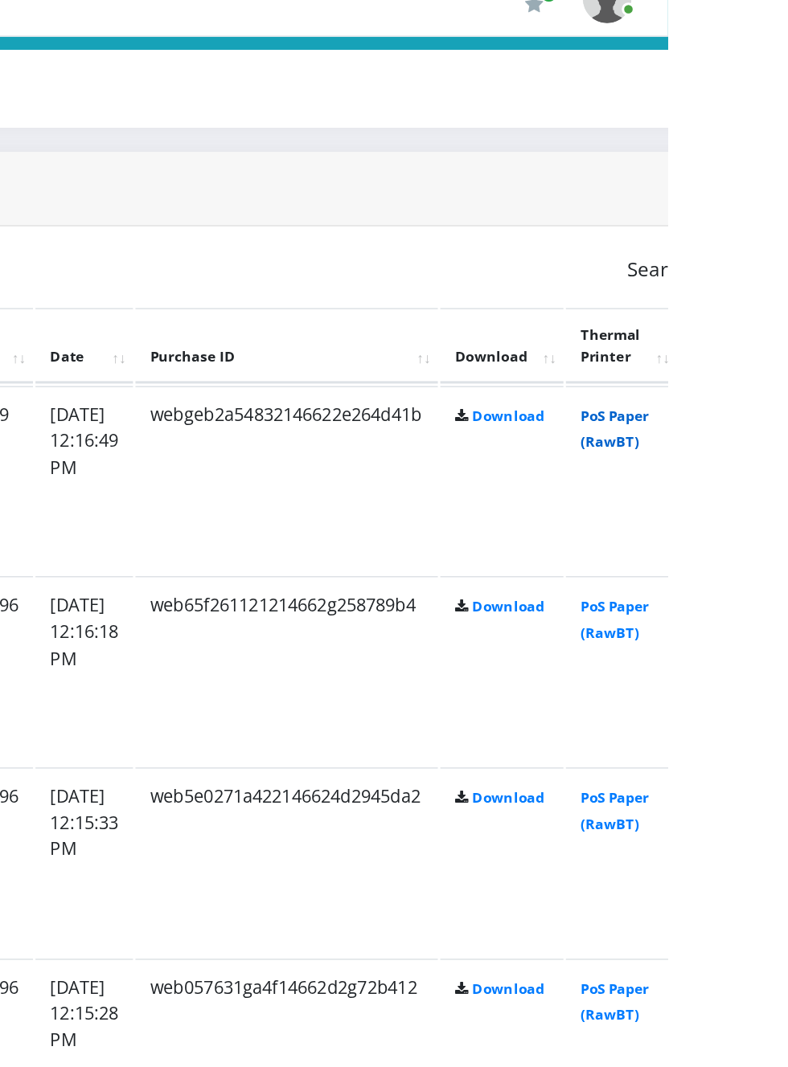
click at [775, 306] on link "PoS Paper (RawBT)" at bounding box center [752, 304] width 45 height 30
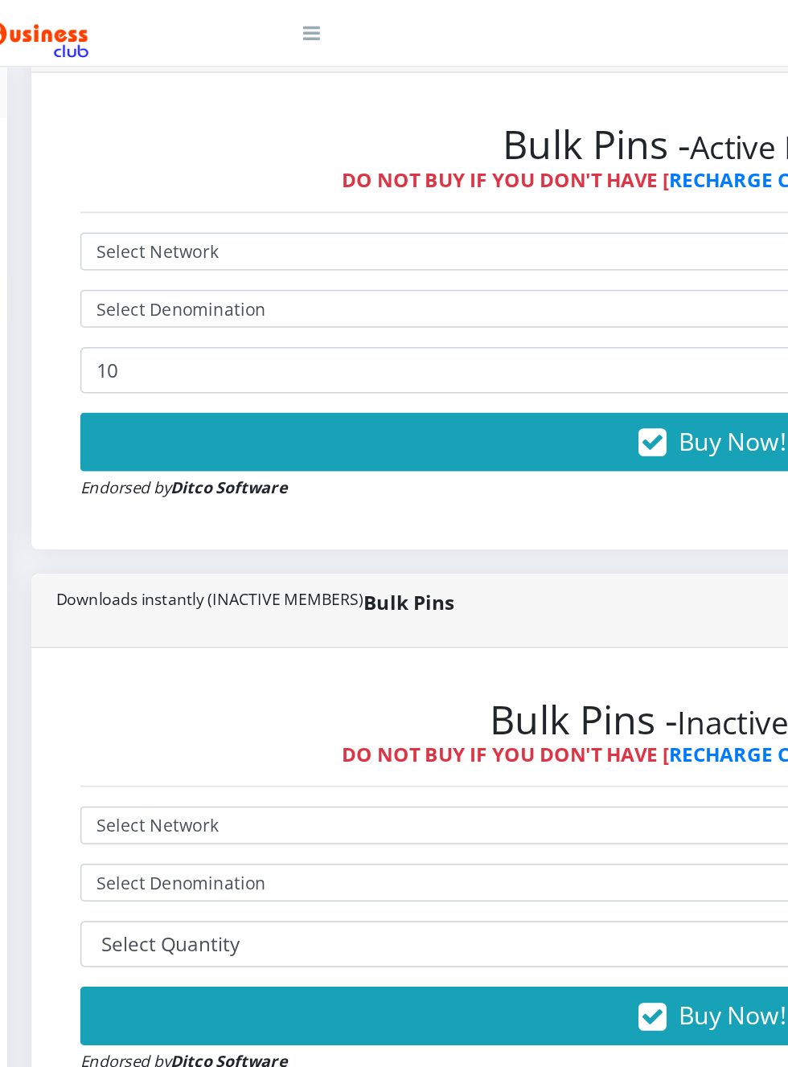
scroll to position [0, 0]
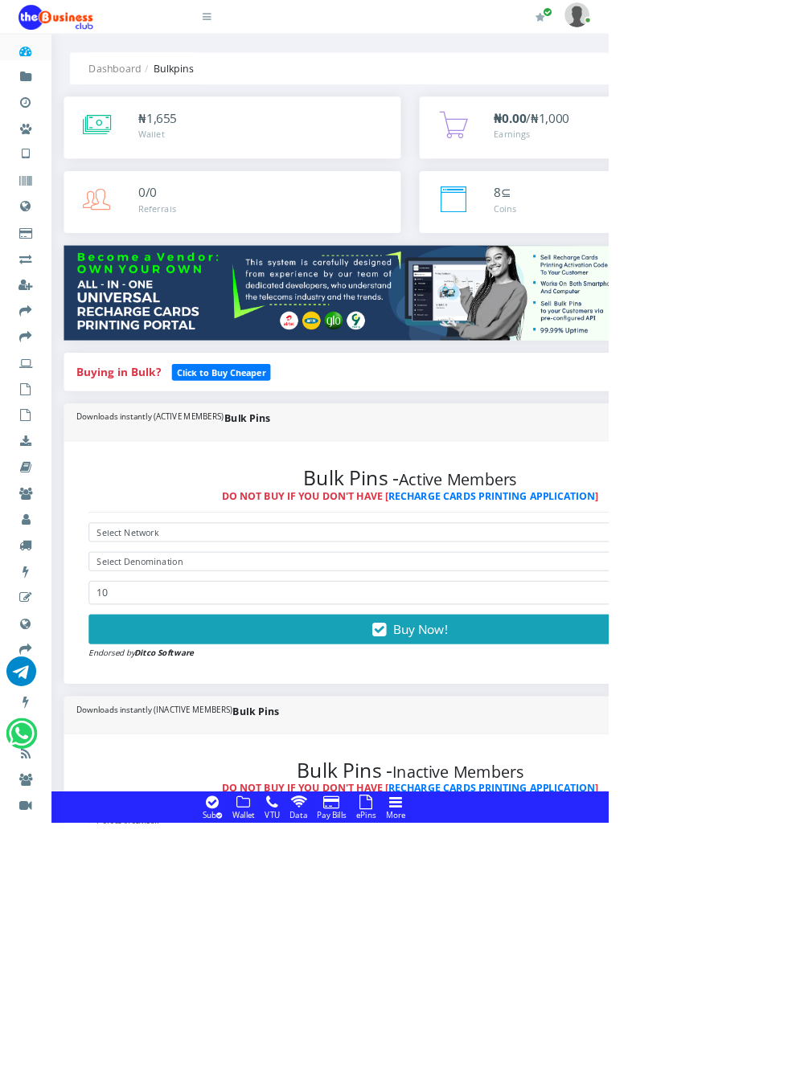
select select "Glo"
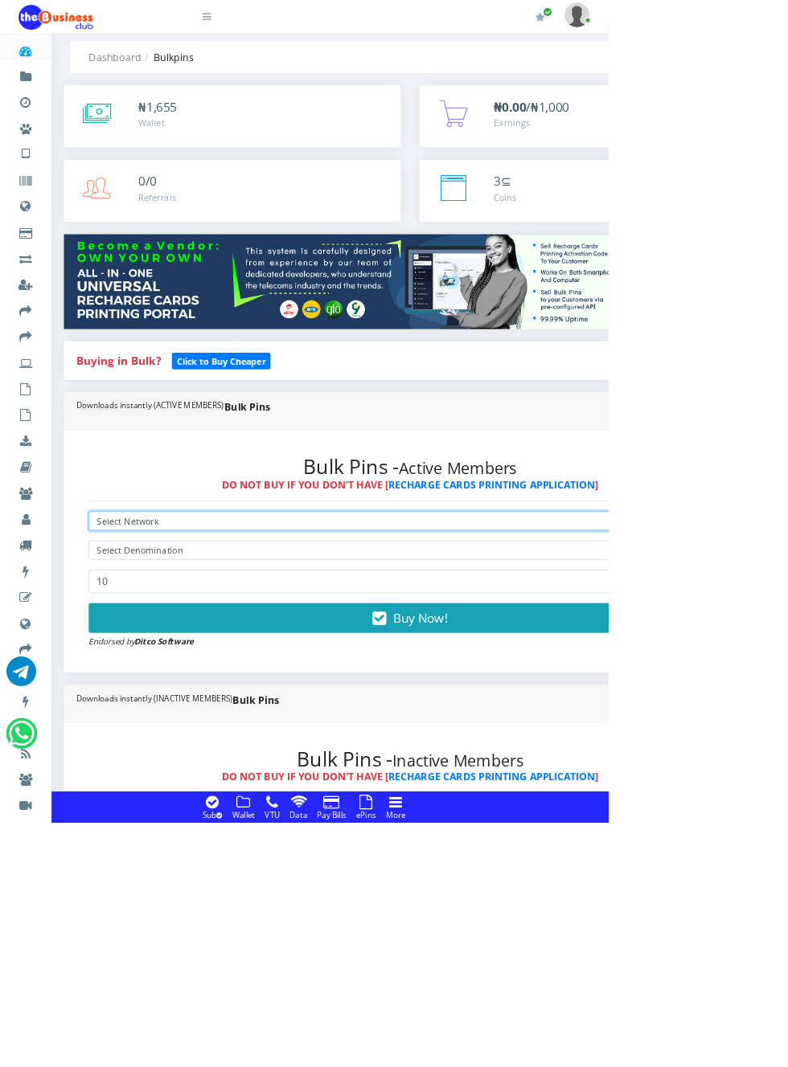
click at [288, 669] on select "Select Network MTN Globacom 9Mobile Airtel" at bounding box center [531, 675] width 833 height 25
select select "MTN"
click at [264, 666] on select "Select Network MTN Globacom 9Mobile Airtel" at bounding box center [531, 675] width 833 height 25
select select "Glo"
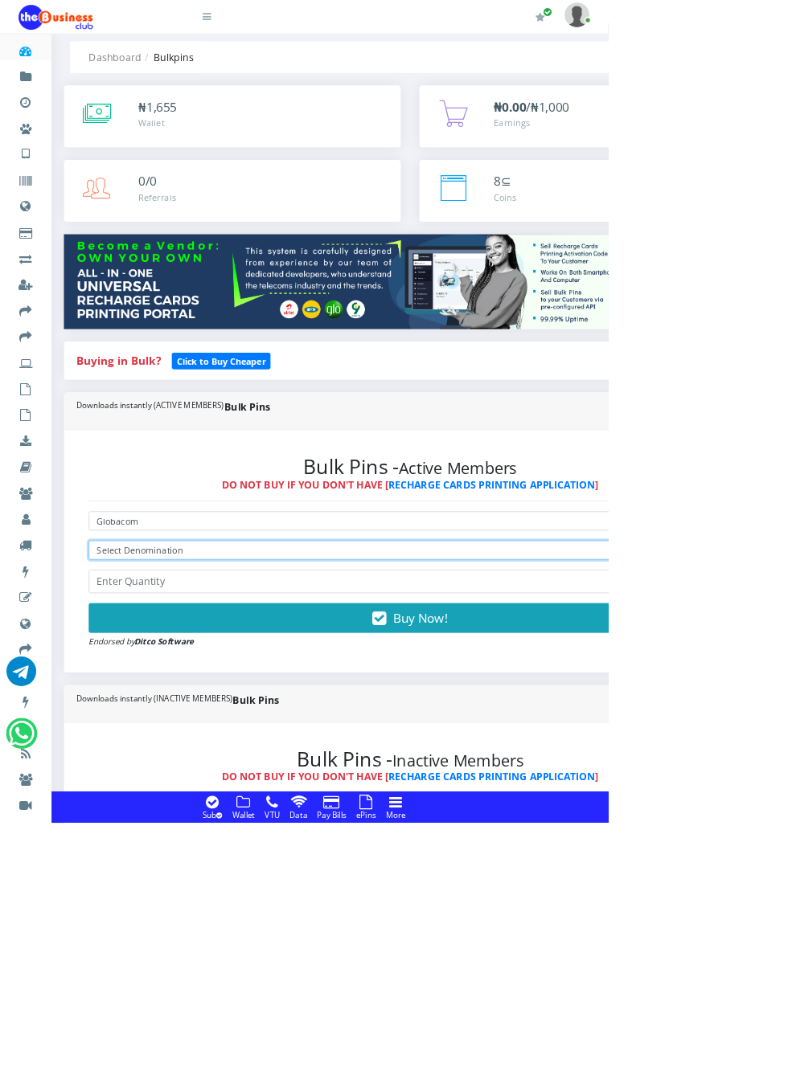
click at [313, 706] on select "Select Denomination Glo NGN100 - ₦96.50 Glo NGN200 - ₦193.00 Glo NGN500 - ₦482.…" at bounding box center [531, 713] width 833 height 25
select select "193-200"
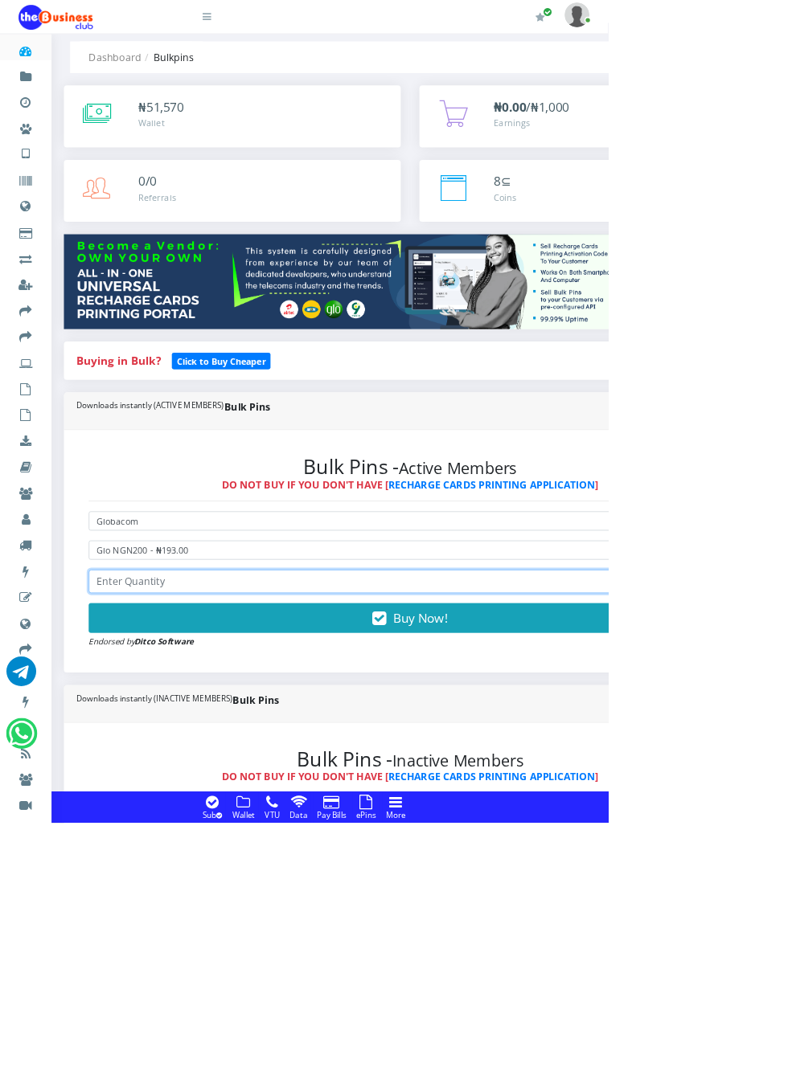
click at [340, 751] on input "number" at bounding box center [531, 754] width 833 height 31
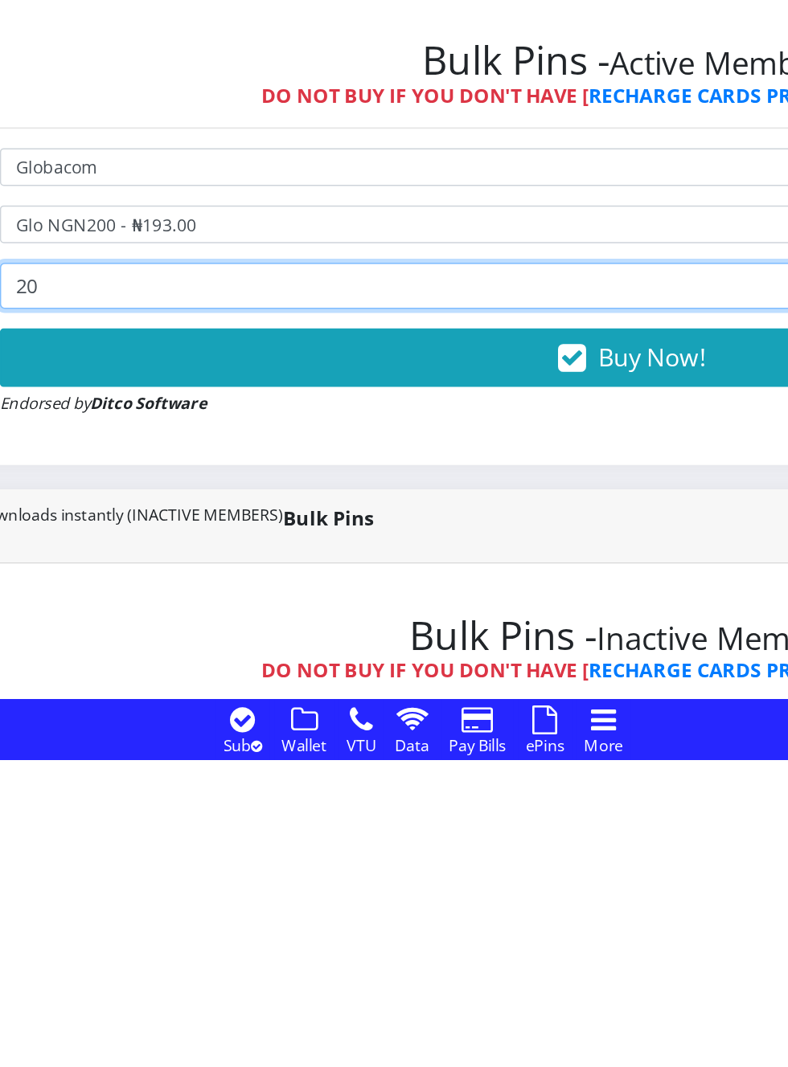
type input "20"
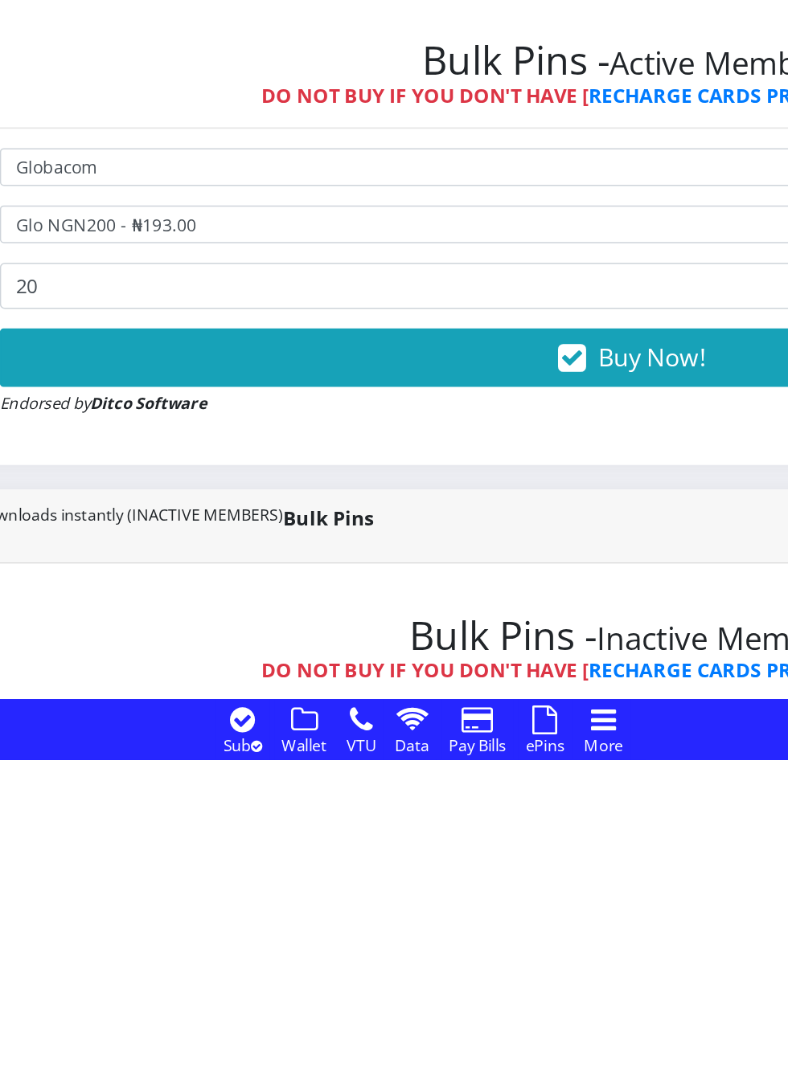
click at [514, 815] on button "Buy Now!" at bounding box center [531, 801] width 833 height 39
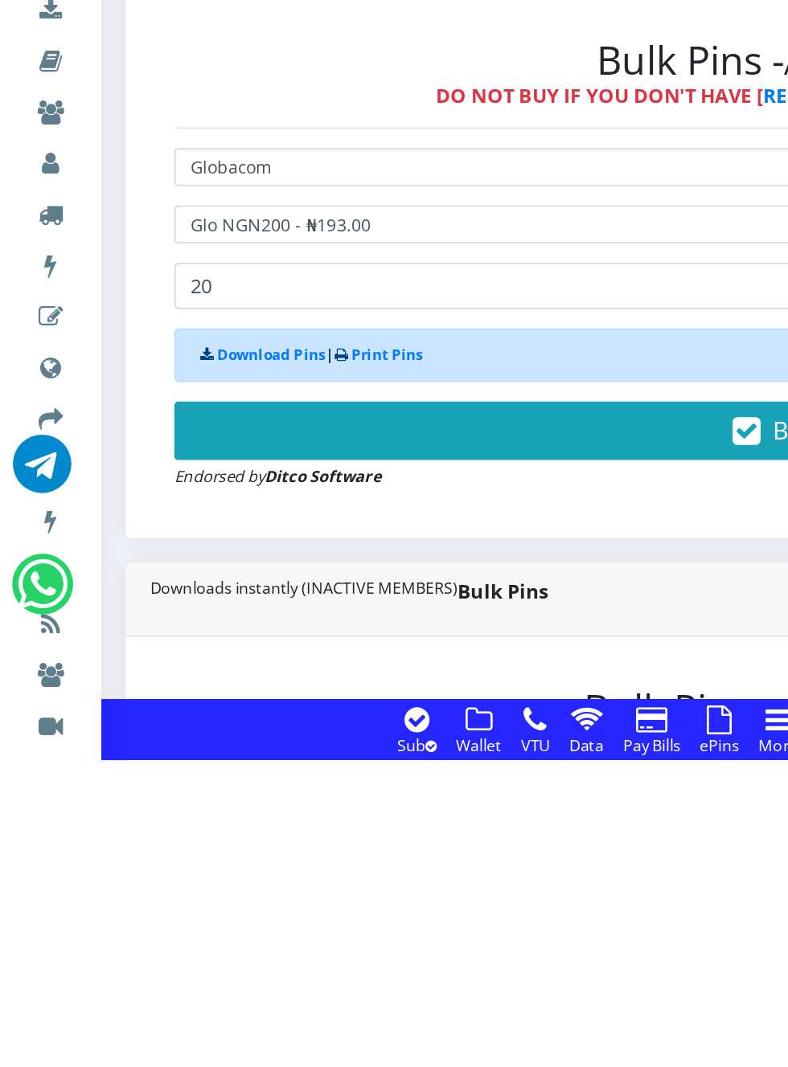
click at [362, 850] on button "Buy Now!" at bounding box center [531, 849] width 833 height 39
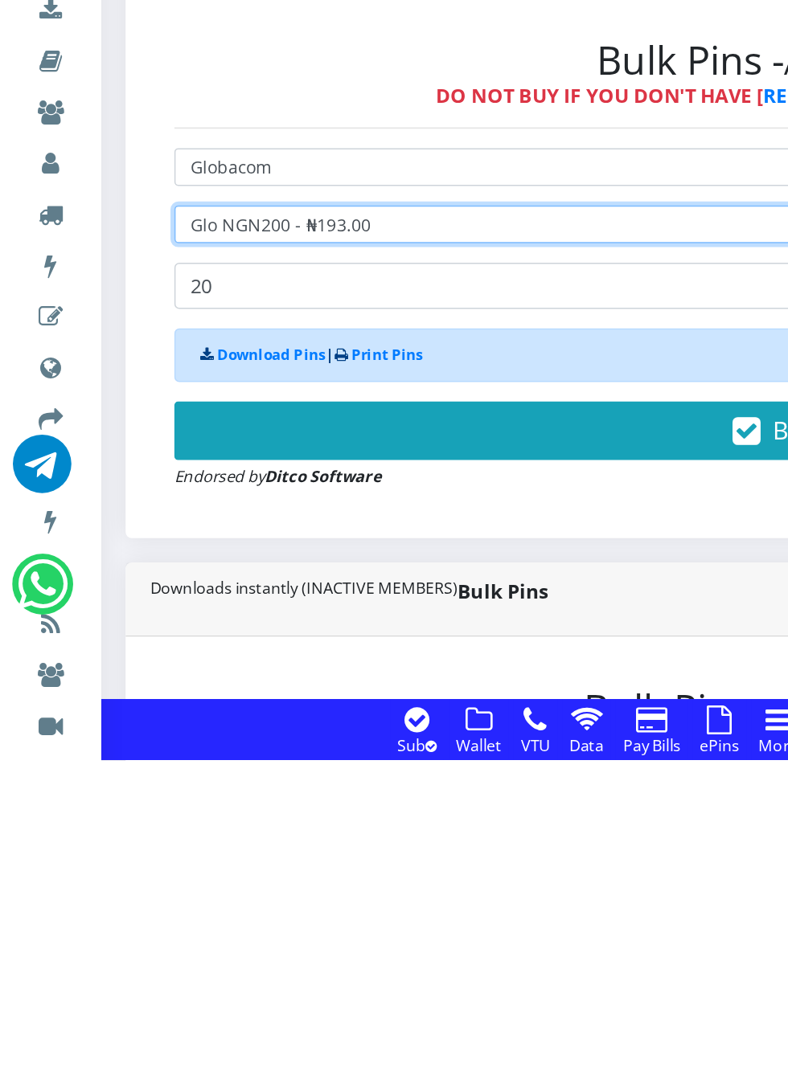
click at [256, 719] on select "Select Denomination Glo NGN100 - ₦96.50 Glo NGN200 - ₦193.00 Glo NGN500 - ₦482.…" at bounding box center [531, 713] width 833 height 25
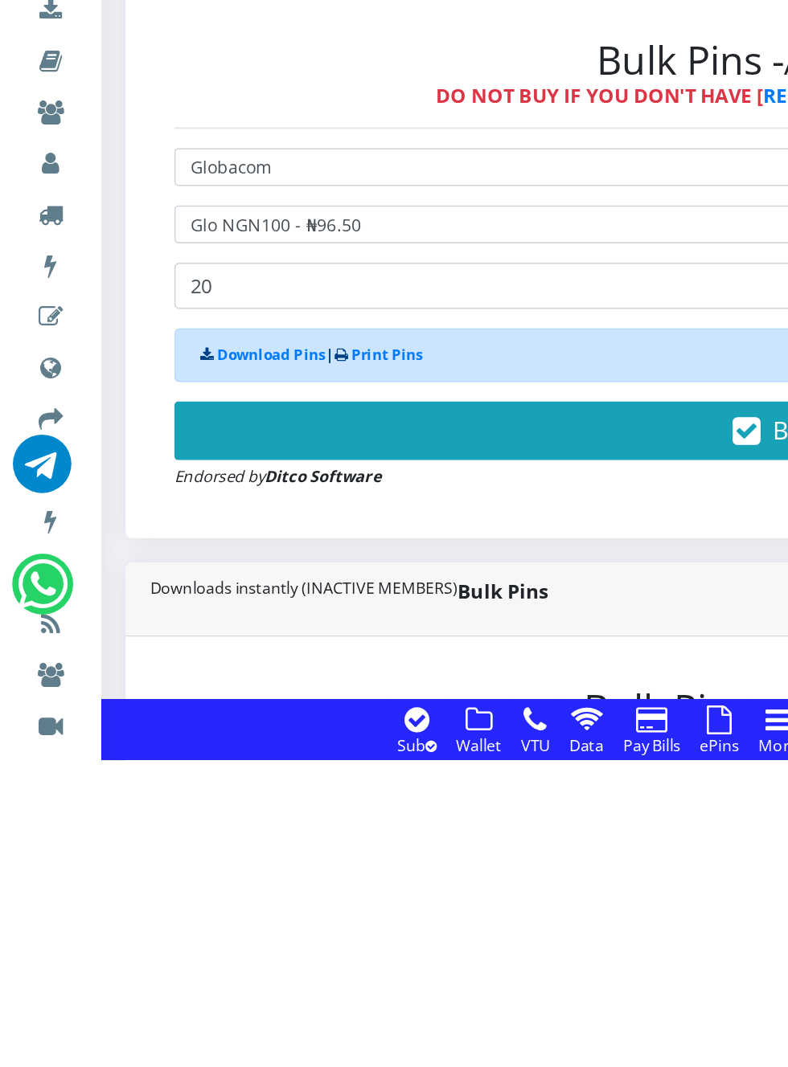
click at [346, 853] on button "Buy Now!" at bounding box center [531, 849] width 833 height 39
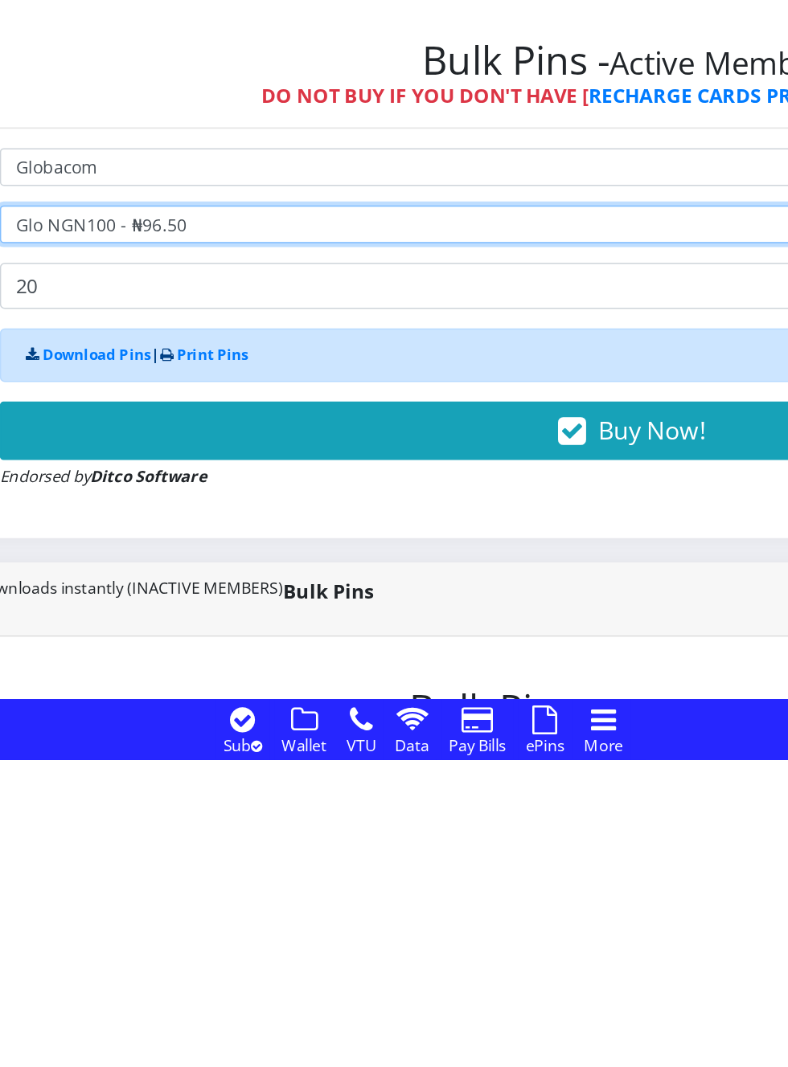
click at [297, 715] on select "Select Denomination Glo NGN100 - ₦96.50 Glo NGN200 - ₦193.00 Glo NGN500 - ₦482.…" at bounding box center [531, 713] width 833 height 25
select select "482.5-500"
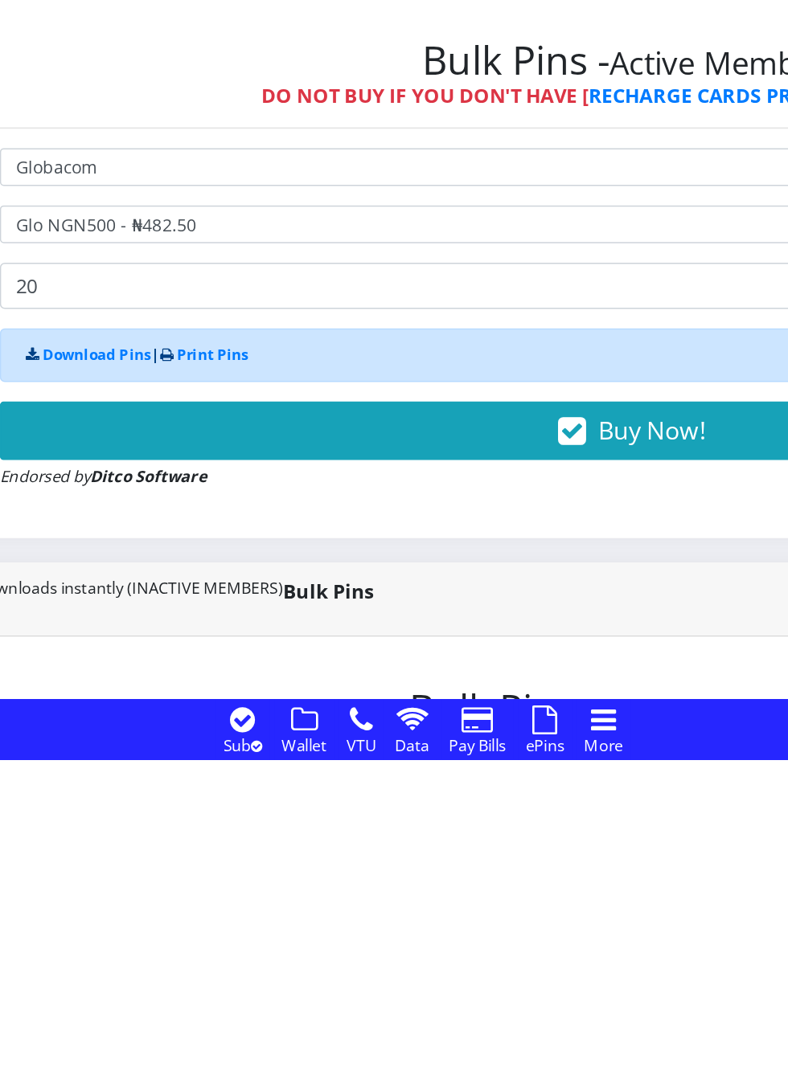
click at [432, 837] on button "Buy Now!" at bounding box center [531, 849] width 833 height 39
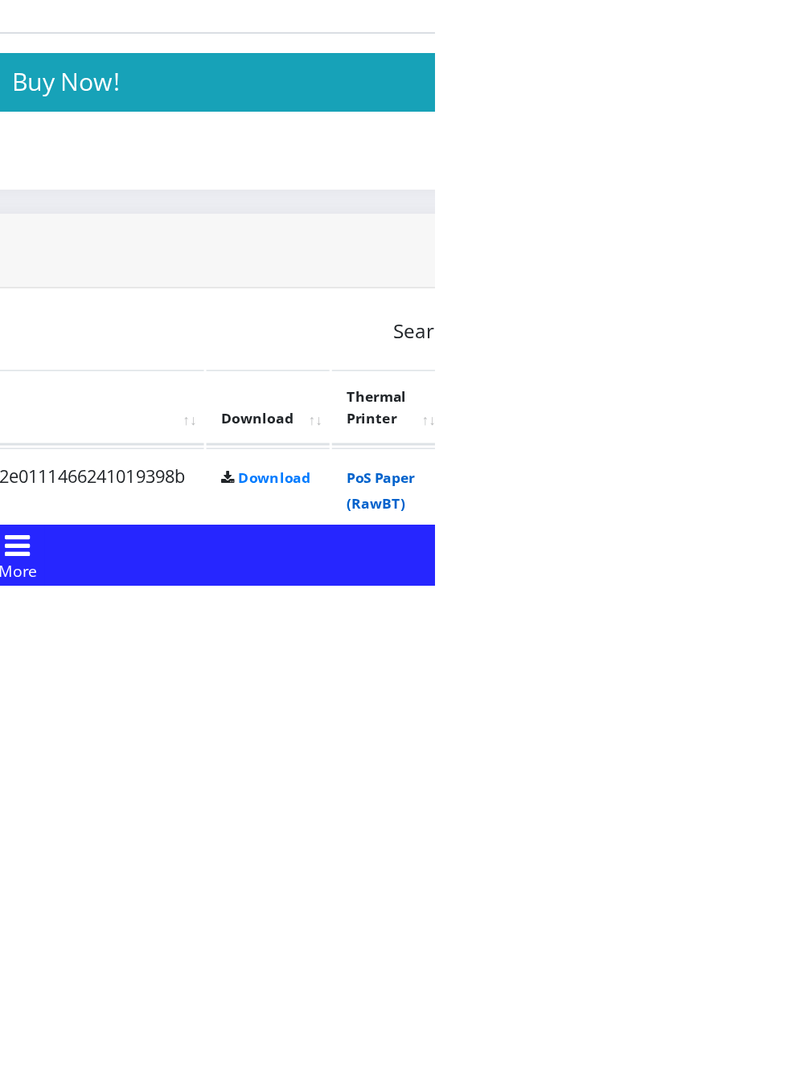
scroll to position [473, 0]
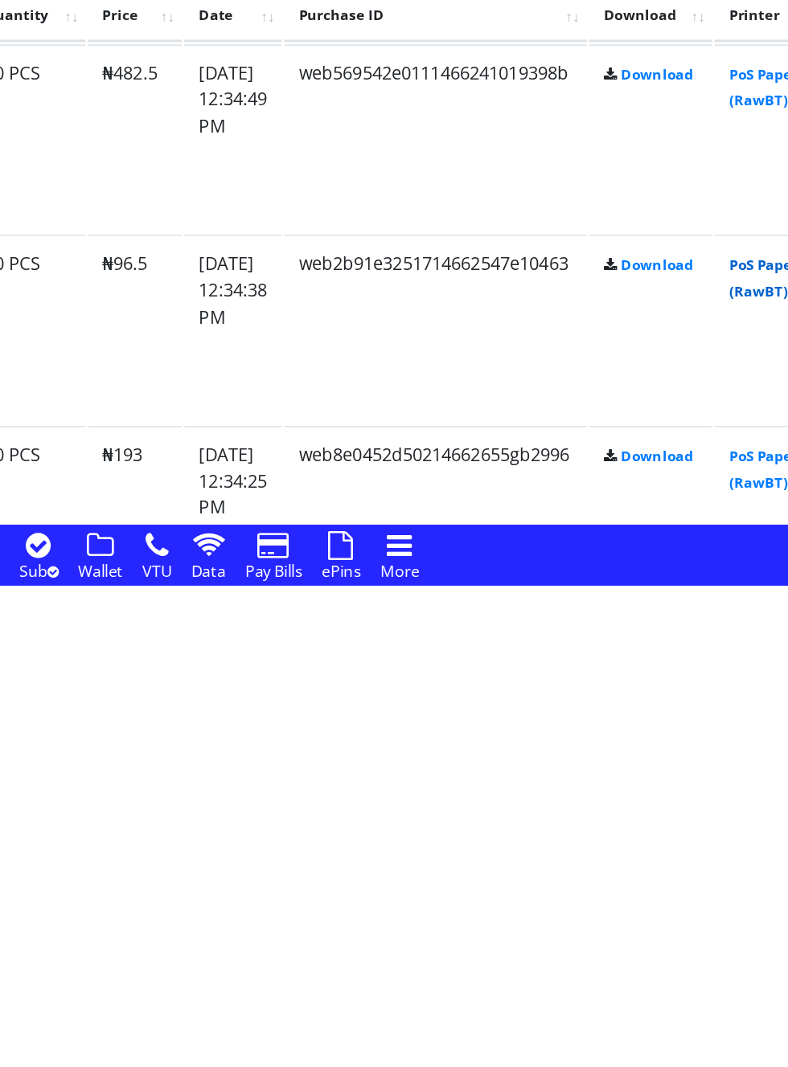
scroll to position [726, 0]
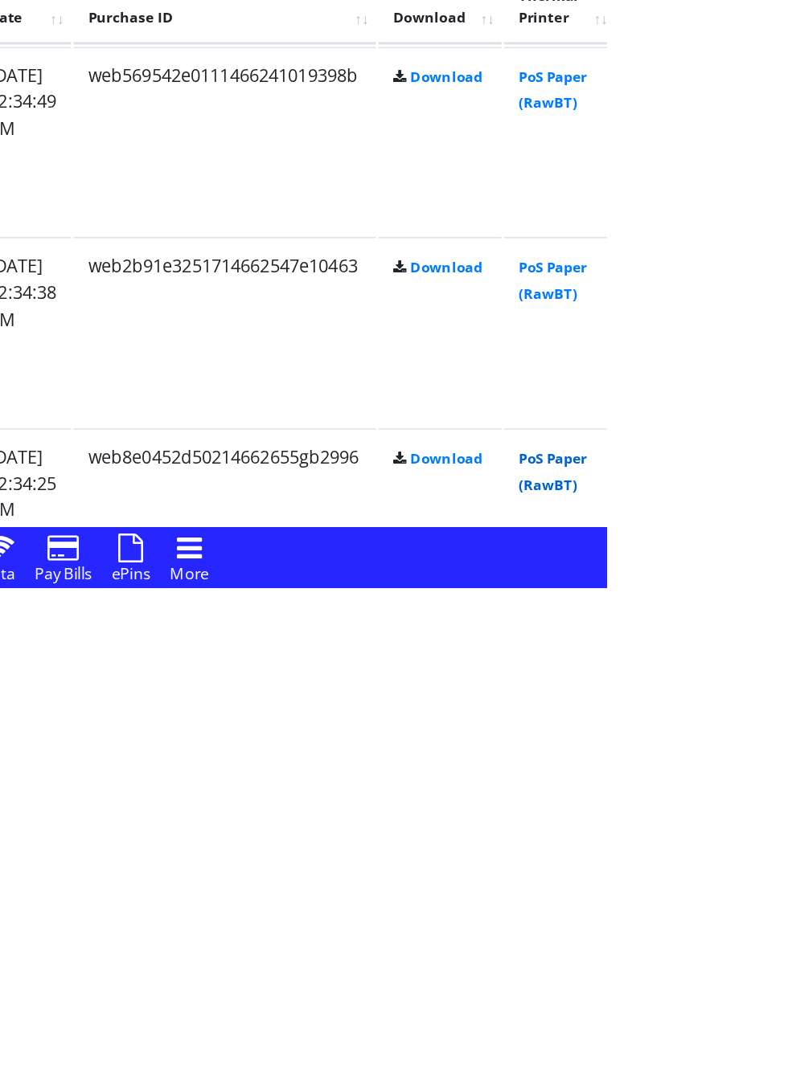
click at [775, 980] on link "PoS Paper (RawBT)" at bounding box center [752, 990] width 45 height 30
